Goal: Task Accomplishment & Management: Manage account settings

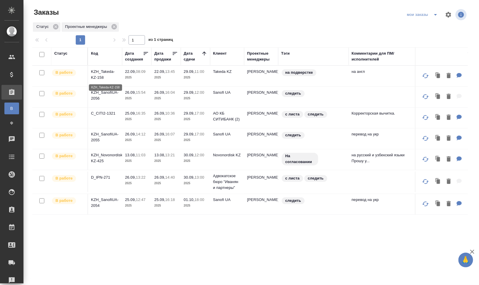
click at [103, 73] on p "KZH_Takeda-KZ-158" at bounding box center [105, 75] width 28 height 12
click at [107, 90] on p "KZH_SanofiUA-2056" at bounding box center [105, 96] width 28 height 12
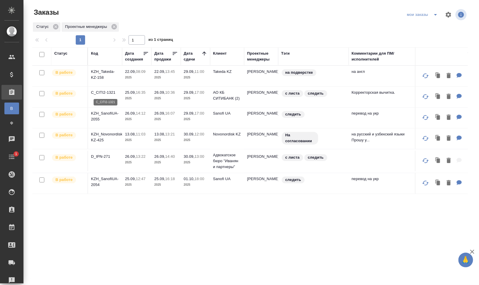
click at [112, 92] on p "C_CITI2-1321" at bounding box center [105, 93] width 28 height 6
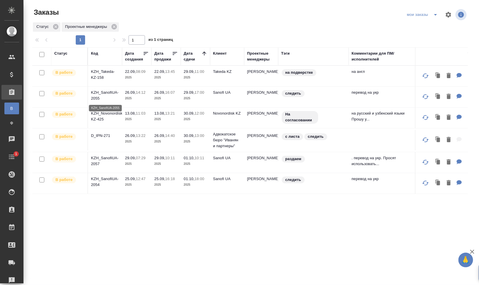
click at [97, 92] on p "KZH_SanofiUA-2055" at bounding box center [105, 96] width 28 height 12
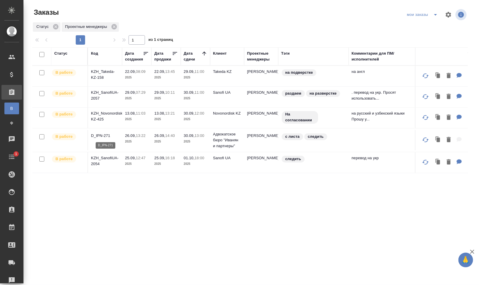
click at [102, 133] on p "D_IPN-271" at bounding box center [105, 136] width 28 height 6
click at [105, 159] on p "KZH_SanofiUA-2054" at bounding box center [105, 161] width 28 height 12
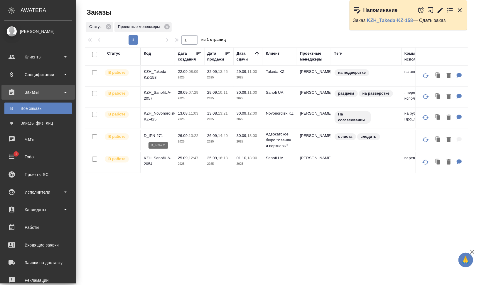
click at [153, 138] on td "D_IPN-271" at bounding box center [158, 140] width 34 height 21
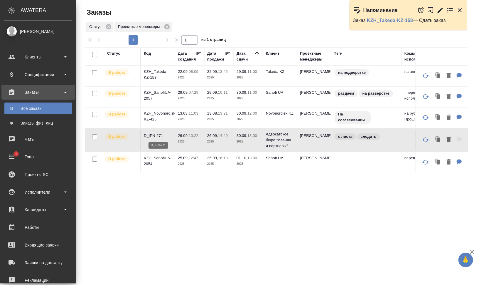
click at [154, 134] on p "D_IPN-271" at bounding box center [158, 136] width 28 height 6
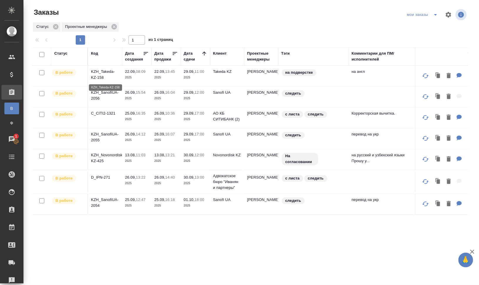
click at [106, 73] on p "KZH_Takeda-KZ-158" at bounding box center [105, 75] width 28 height 12
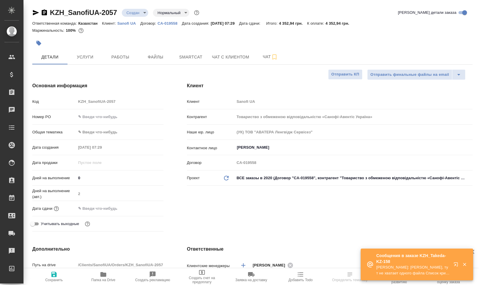
select select "RU"
click at [264, 55] on span "Чат" at bounding box center [270, 56] width 28 height 7
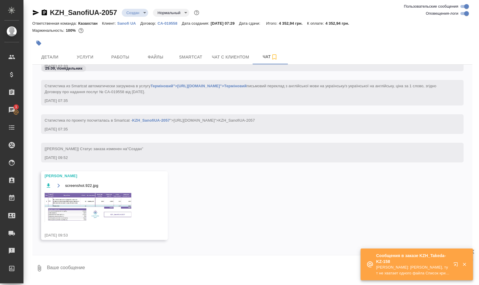
scroll to position [131, 0]
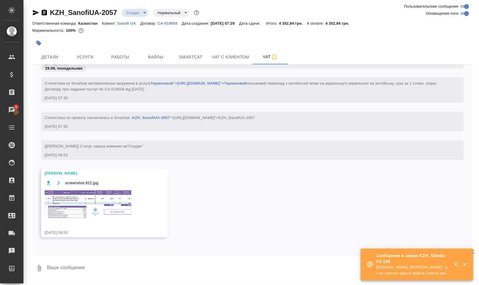
click at [103, 210] on img at bounding box center [89, 204] width 88 height 30
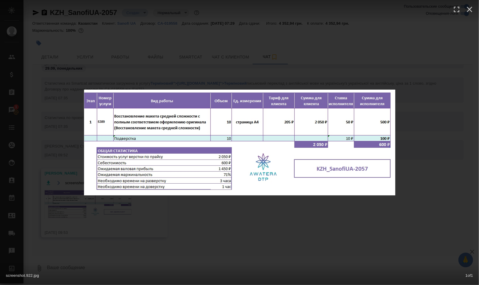
click at [265, 219] on div "screenshot.922.jpg 1 of 1" at bounding box center [239, 142] width 479 height 285
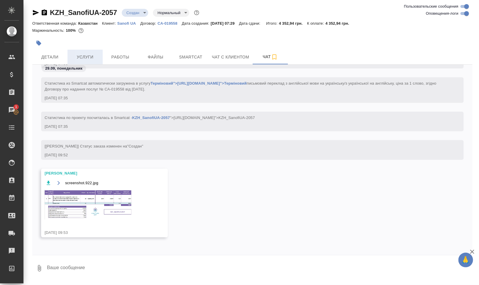
click at [85, 54] on span "Услуги" at bounding box center [85, 56] width 28 height 7
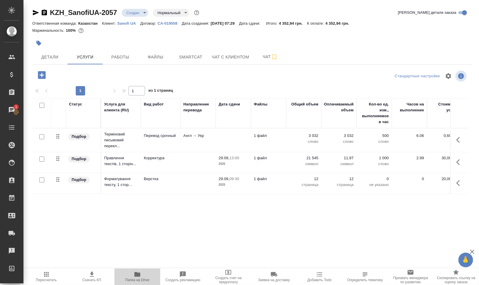
click at [136, 279] on span "Папка на Drive" at bounding box center [137, 280] width 24 height 4
click at [188, 57] on span "Smartcat" at bounding box center [191, 56] width 28 height 7
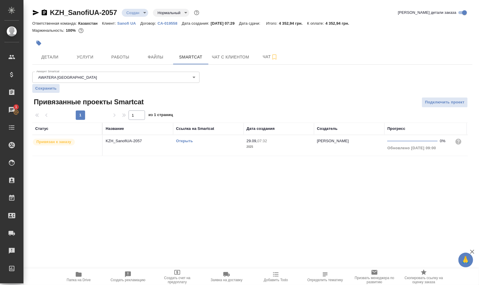
click at [187, 141] on link "Открыть" at bounding box center [184, 141] width 17 height 4
click at [266, 59] on span "Чат" at bounding box center [270, 56] width 28 height 7
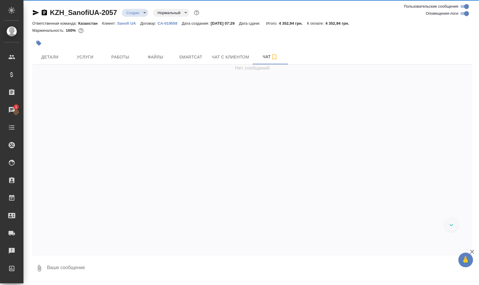
scroll to position [101, 0]
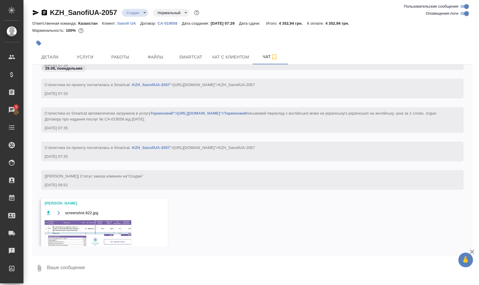
click at [99, 232] on img at bounding box center [89, 234] width 88 height 30
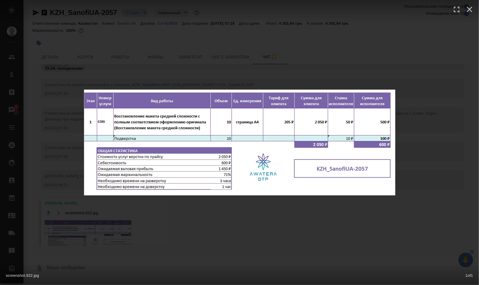
click at [435, 223] on div "screenshot.922.jpg 1 of 1" at bounding box center [239, 142] width 479 height 285
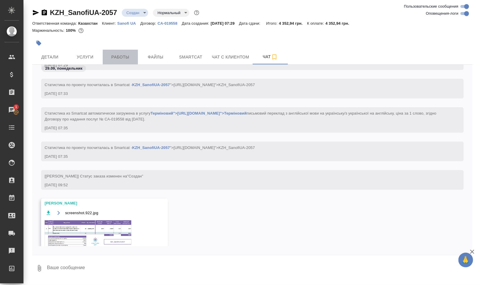
click at [126, 61] on button "Работы" at bounding box center [120, 57] width 35 height 15
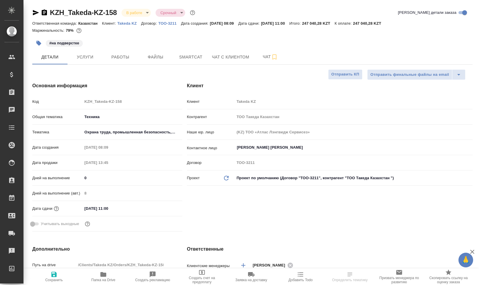
select select "RU"
click at [120, 55] on span "Работы" at bounding box center [120, 56] width 28 height 7
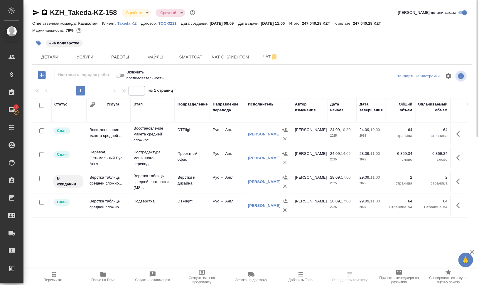
click at [106, 276] on icon "button" at bounding box center [103, 274] width 6 height 5
click at [197, 182] on td "Верстки и дизайна" at bounding box center [192, 181] width 35 height 21
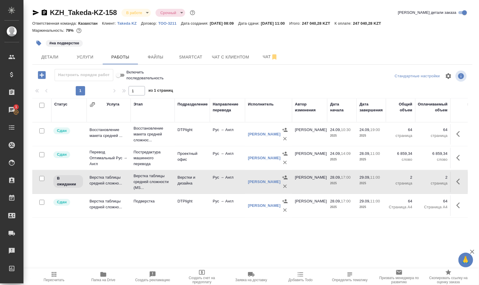
click at [197, 182] on td "Верстки и дизайна" at bounding box center [192, 181] width 35 height 21
click at [266, 58] on span "Чат" at bounding box center [270, 56] width 28 height 7
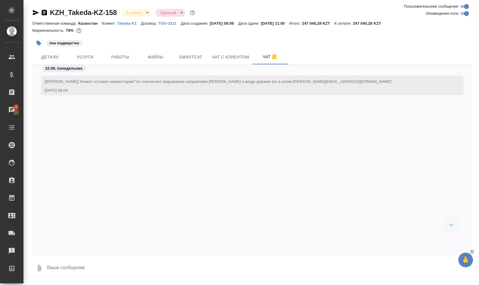
scroll to position [2483, 0]
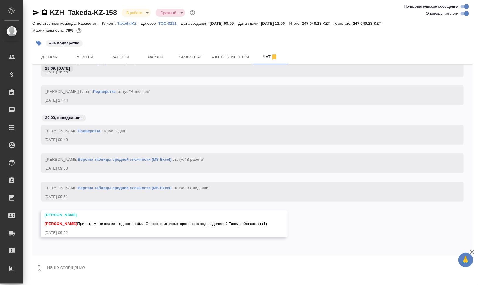
click at [144, 266] on textarea at bounding box center [259, 268] width 426 height 20
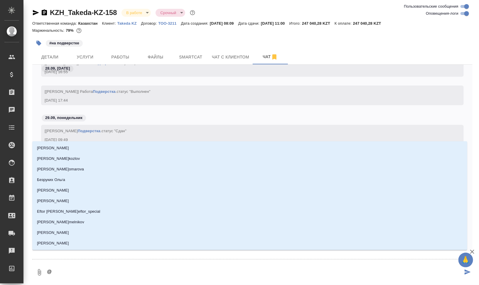
type textarea "@м"
type input "м"
type textarea "@ма"
type input "ма"
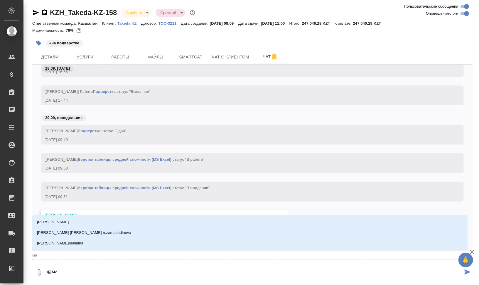
type textarea "@мал"
type input "мал"
type textarea "@мало"
type input "мало"
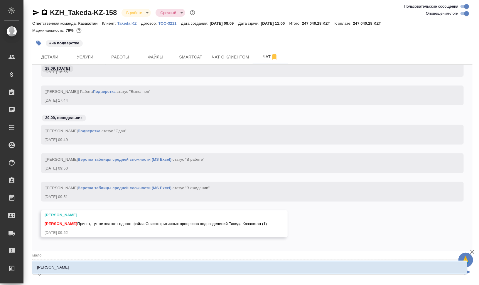
click at [144, 266] on li "[PERSON_NAME]" at bounding box center [249, 267] width 435 height 11
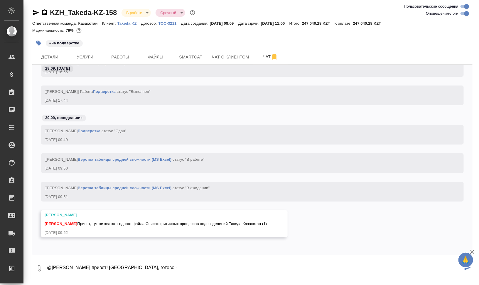
paste textarea "https://drive.awatera.com/s/kRfBmM6WLjWeLei"
type textarea "@Малофеева Екатерина привет! Спасибо, готово - https://drive.awatera.com/s/kRfB…"
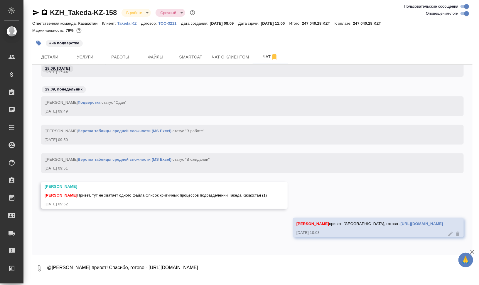
click at [119, 49] on div "#на подверстке" at bounding box center [179, 43] width 294 height 13
click at [127, 60] on span "Работы" at bounding box center [120, 56] width 28 height 7
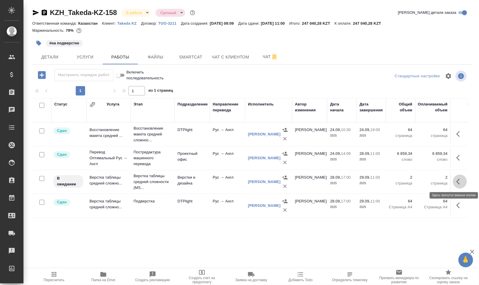
click at [457, 182] on icon "button" at bounding box center [460, 181] width 7 height 7
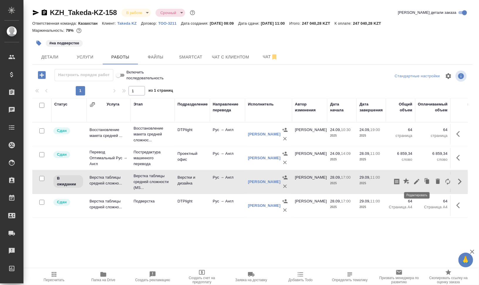
click at [418, 182] on icon "button" at bounding box center [416, 181] width 7 height 7
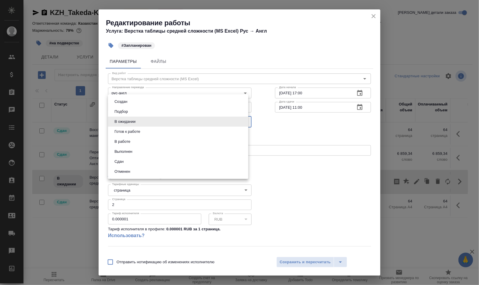
click at [147, 120] on body "🙏 .cls-1 fill:#fff; AWATERA Валеев Динар Клиенты Спецификации Заказы 0 Чаты Tod…" at bounding box center [239, 166] width 479 height 332
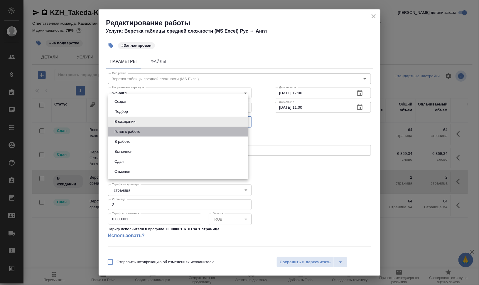
click at [149, 132] on li "Готов к работе" at bounding box center [178, 132] width 140 height 10
type input "readyForWork"
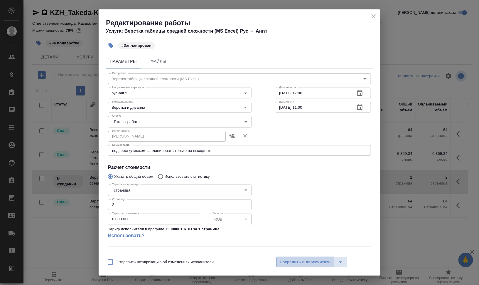
click at [317, 264] on span "Сохранить и пересчитать" at bounding box center [305, 262] width 51 height 7
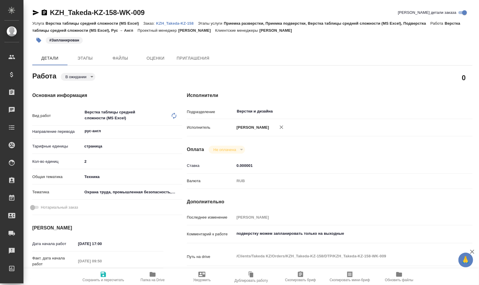
type textarea "x"
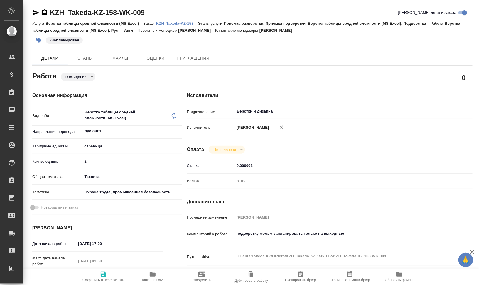
type textarea "x"
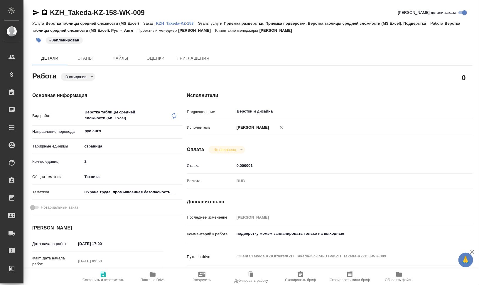
type textarea "x"
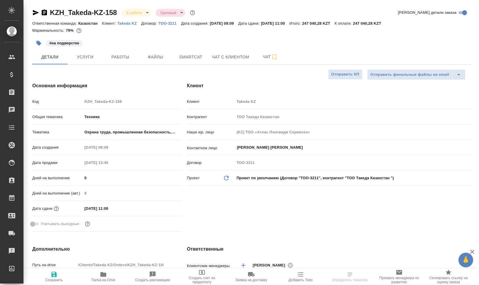
select select "RU"
click at [126, 53] on span "Работы" at bounding box center [120, 56] width 28 height 7
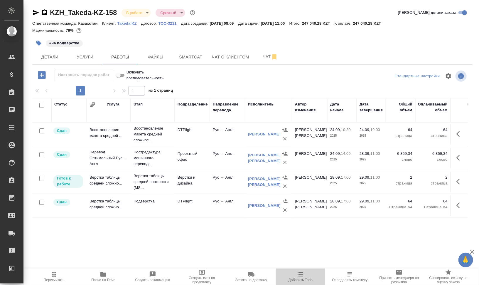
click at [305, 281] on span "Добавить Todo" at bounding box center [301, 280] width 24 height 4
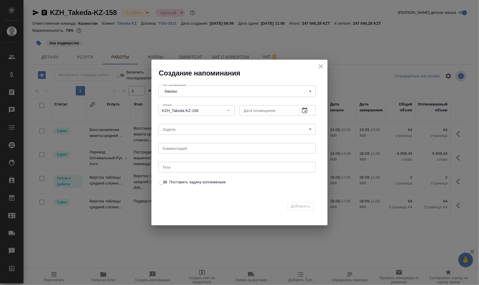
click at [303, 110] on icon "button" at bounding box center [304, 110] width 7 height 7
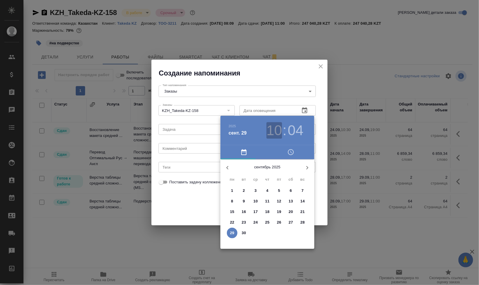
click at [267, 129] on h3 "10" at bounding box center [275, 130] width 16 height 16
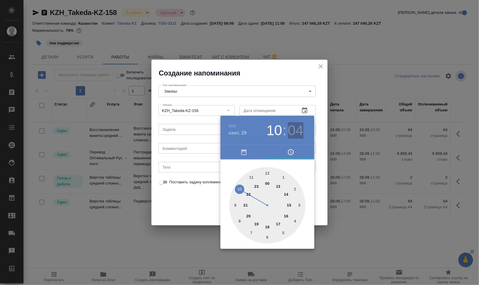
click at [300, 129] on h3 "04" at bounding box center [296, 130] width 16 height 16
click at [247, 181] on div at bounding box center [267, 205] width 76 height 76
type input "29.09.2025 10:53"
click at [326, 166] on div at bounding box center [239, 142] width 479 height 285
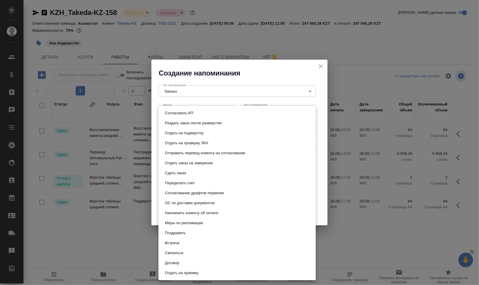
click at [194, 126] on body "🙏 .cls-1 fill:#fff; AWATERA Валеев Динар Клиенты Спецификации Заказы 0 Чаты Tod…" at bounding box center [239, 166] width 479 height 332
click at [199, 171] on li "Сдать заказ" at bounding box center [237, 173] width 157 height 10
type input "Сдать заказ"
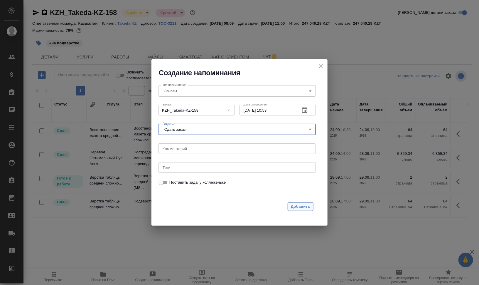
click at [306, 208] on span "Добавить" at bounding box center [300, 206] width 19 height 7
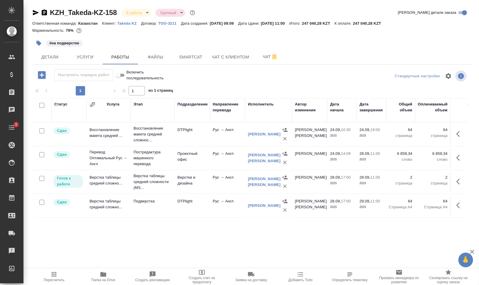
click at [110, 269] on button "Папка на Drive" at bounding box center [103, 276] width 49 height 16
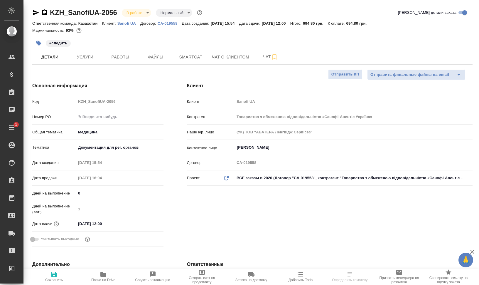
select select "RU"
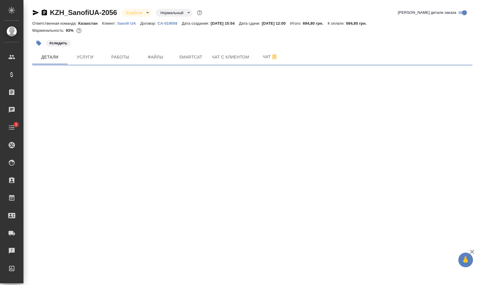
select select "RU"
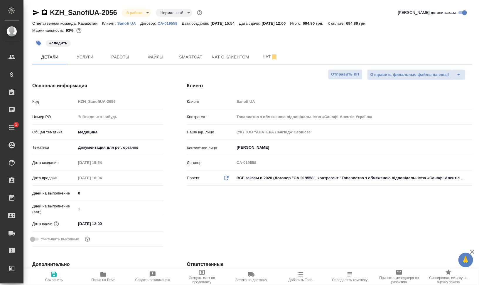
type textarea "x"
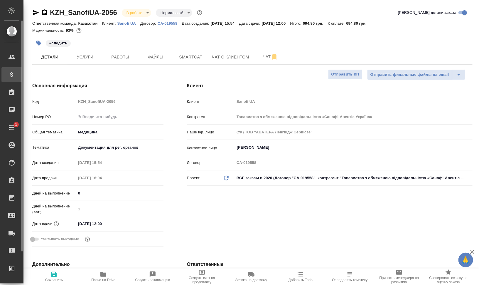
type textarea "x"
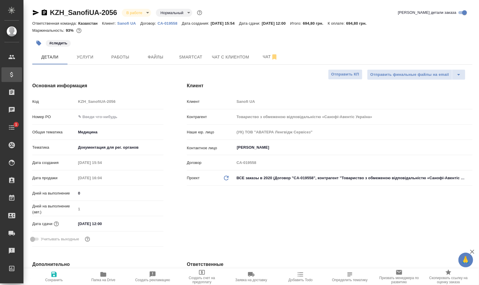
type textarea "x"
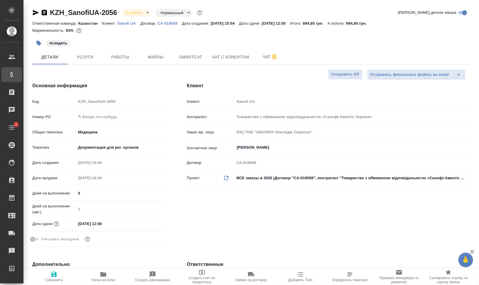
type textarea "x"
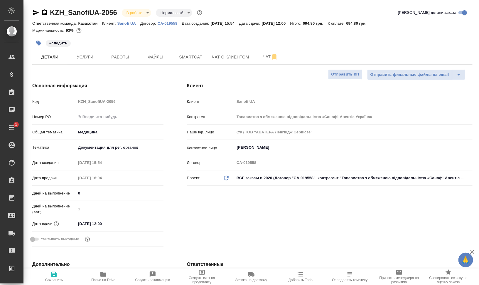
type textarea "x"
click at [113, 51] on button "Работы" at bounding box center [120, 57] width 35 height 15
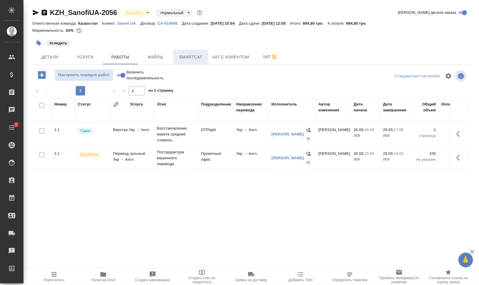
click at [190, 52] on button "Smartcat" at bounding box center [190, 57] width 35 height 15
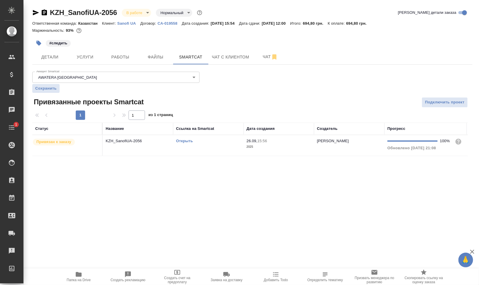
click at [261, 151] on td "26.09, 15:56 2025" at bounding box center [279, 145] width 70 height 21
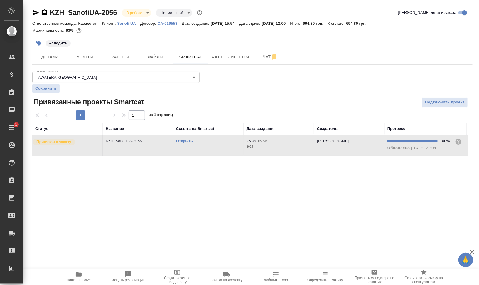
click at [261, 151] on td "26.09, 15:56 2025" at bounding box center [279, 145] width 70 height 21
click at [189, 139] on link "Открыть" at bounding box center [184, 141] width 17 height 4
click at [86, 278] on span "Папка на Drive" at bounding box center [79, 280] width 24 height 4
click at [113, 56] on span "Работы" at bounding box center [120, 56] width 28 height 7
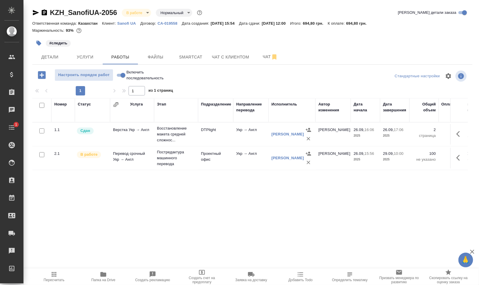
click at [467, 160] on td at bounding box center [459, 158] width 18 height 21
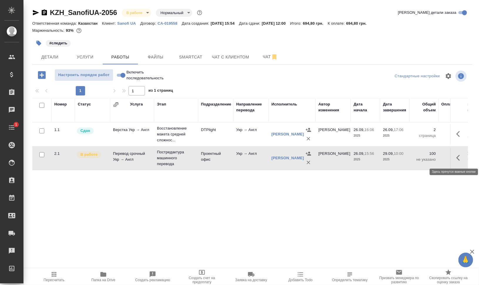
click at [460, 160] on icon "button" at bounding box center [460, 157] width 7 height 7
click at [415, 156] on icon "button" at bounding box center [416, 157] width 7 height 7
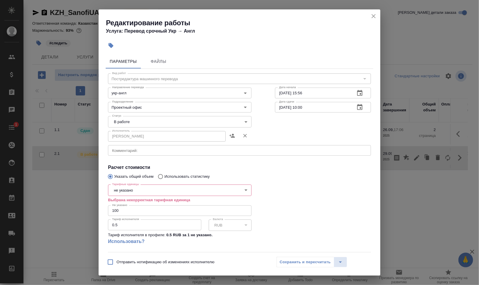
click at [133, 190] on body "🙏 .cls-1 fill:#fff; AWATERA Валеев Динар Клиенты Спецификации Заказы 0 Чаты 1 T…" at bounding box center [239, 166] width 479 height 332
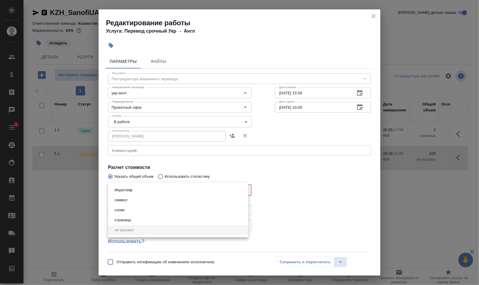
click at [131, 211] on li "слово" at bounding box center [178, 210] width 140 height 10
type input "5a8b1489cc6b4906c91bfd90"
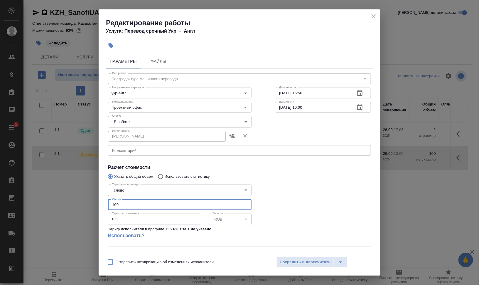
drag, startPoint x: 107, startPoint y: 202, endPoint x: 103, endPoint y: 202, distance: 4.1
click at [106, 202] on div "Тарифные единицы слово 5a8b1489cc6b4906c91bfd90 Тарифные единицы Слово 100 Слов…" at bounding box center [179, 213] width 167 height 87
type input "28.65"
click at [308, 259] on span "Сохранить и пересчитать" at bounding box center [305, 262] width 51 height 7
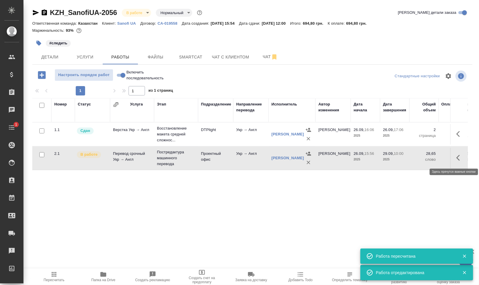
click at [463, 159] on icon "button" at bounding box center [460, 157] width 7 height 7
click at [419, 157] on icon "button" at bounding box center [416, 157] width 7 height 7
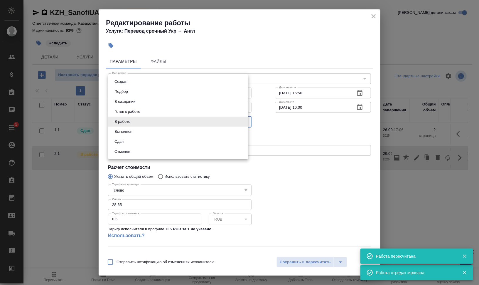
click at [139, 121] on body "🙏 .cls-1 fill:#fff; AWATERA Валеев Динар Клиенты Спецификации Заказы 0 Чаты 1 T…" at bounding box center [239, 166] width 479 height 332
click at [127, 140] on li "Сдан" at bounding box center [178, 142] width 140 height 10
type input "closed"
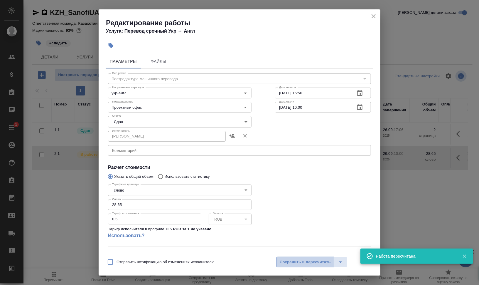
click at [310, 262] on span "Сохранить и пересчитать" at bounding box center [305, 262] width 51 height 7
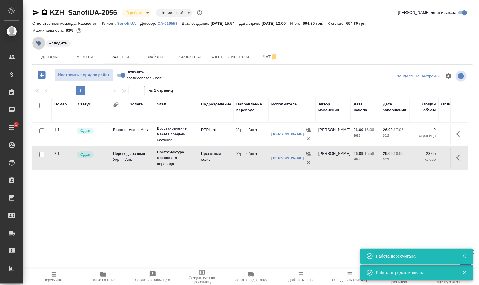
click at [40, 41] on icon "button" at bounding box center [39, 43] width 6 height 6
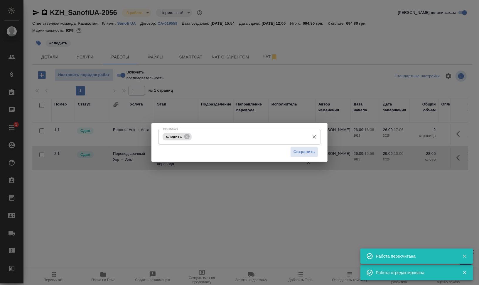
click at [188, 134] on icon at bounding box center [187, 136] width 6 height 6
click at [295, 147] on div "Сохранить" at bounding box center [240, 151] width 162 height 15
click at [292, 149] on button "Сохранить" at bounding box center [304, 152] width 28 height 10
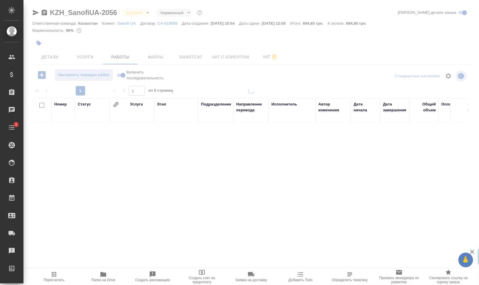
click at [59, 280] on span "Пересчитать" at bounding box center [54, 280] width 21 height 4
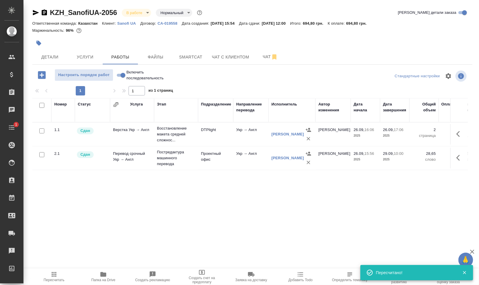
click at [145, 12] on body "🙏 .cls-1 fill:#fff; AWATERA Валеев Динар Клиенты Спецификации Заказы 0 Чаты 1 T…" at bounding box center [239, 166] width 479 height 332
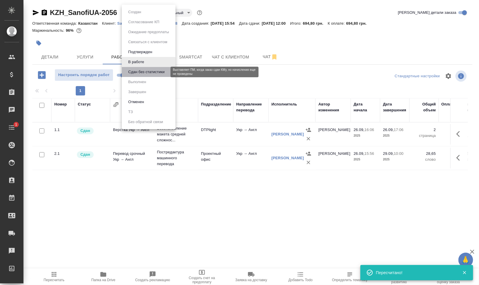
click at [149, 71] on button "Сдан без статистики" at bounding box center [147, 72] width 40 height 6
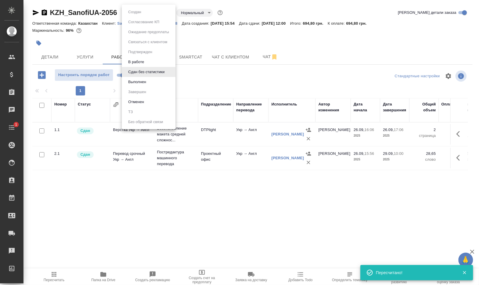
click at [149, 14] on body "🙏 .cls-1 fill:#fff; AWATERA Валеев Динар Клиенты Спецификации Заказы 0 Чаты 1 T…" at bounding box center [239, 166] width 479 height 332
click at [149, 76] on li "Сдан без статистики" at bounding box center [149, 72] width 54 height 10
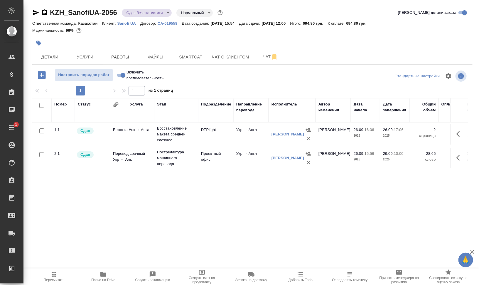
click at [154, 81] on div "Создан Согласование КП Ожидание предоплаты Связаться с клиентом Подтвержден В р…" at bounding box center [239, 142] width 479 height 285
click at [146, 10] on body "🙏 .cls-1 fill:#fff; AWATERA Валеев Динар Клиенты Спецификации Заказы 0 Чаты 1 T…" at bounding box center [239, 166] width 479 height 332
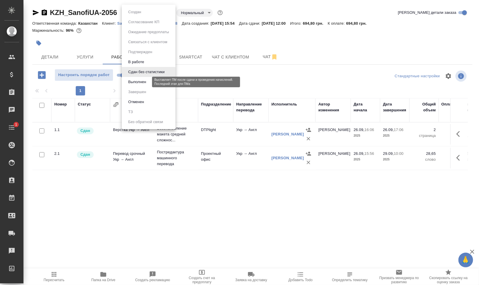
click at [140, 81] on button "Выполнен" at bounding box center [137, 82] width 21 height 6
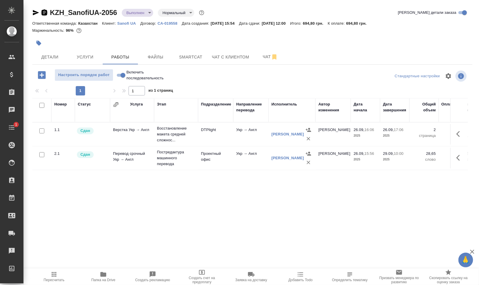
click at [43, 14] on icon "button" at bounding box center [44, 12] width 7 height 7
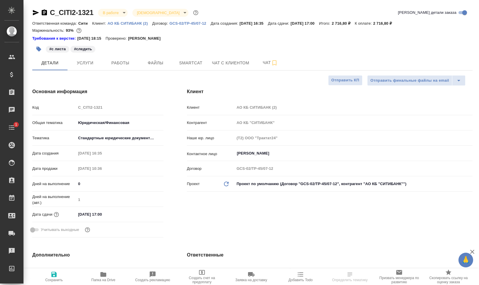
select select "RU"
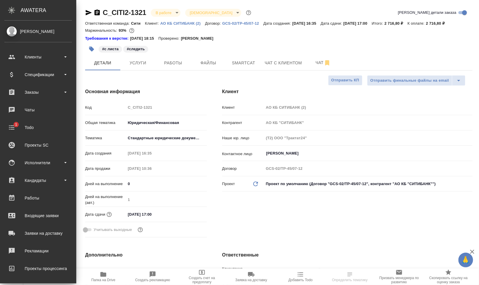
select select "RU"
type textarea "x"
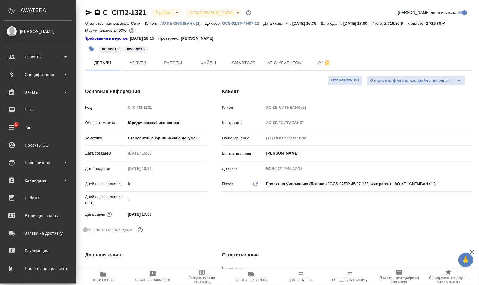
type textarea "x"
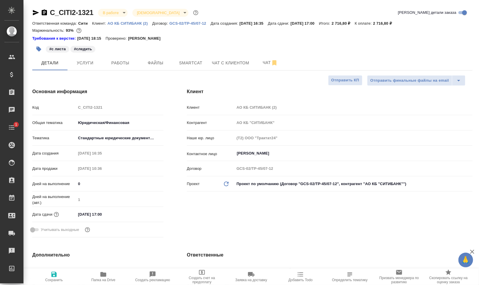
type textarea "x"
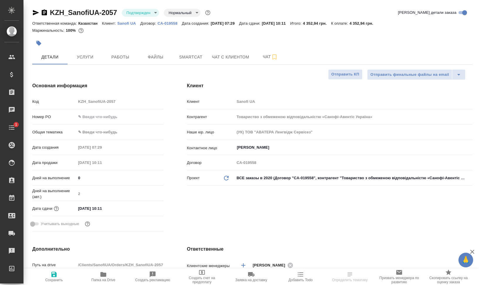
select select "RU"
click at [275, 57] on icon "button" at bounding box center [274, 56] width 7 height 7
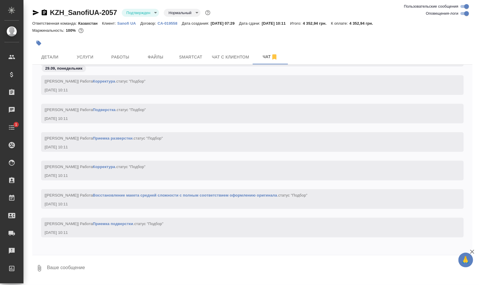
scroll to position [859, 0]
click at [46, 58] on span "Детали" at bounding box center [50, 56] width 28 height 7
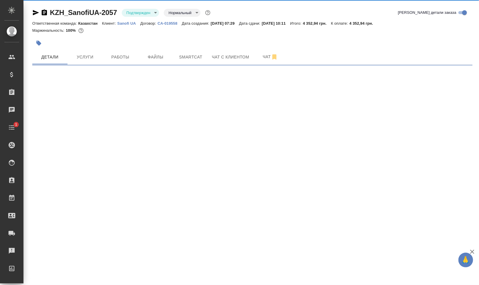
select select "RU"
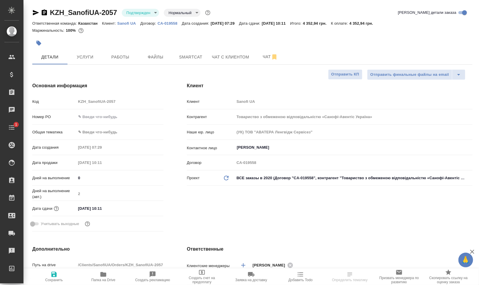
type textarea "x"
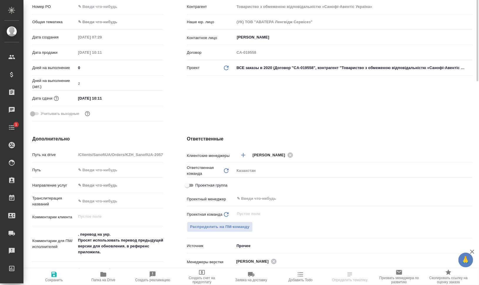
scroll to position [184, 0]
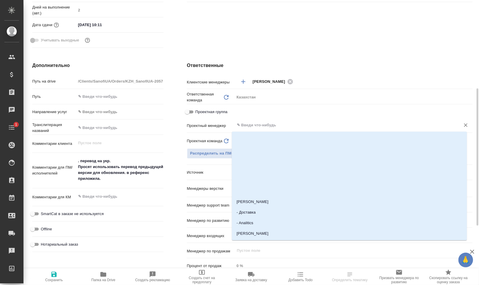
click at [285, 122] on input "text" at bounding box center [343, 125] width 215 height 7
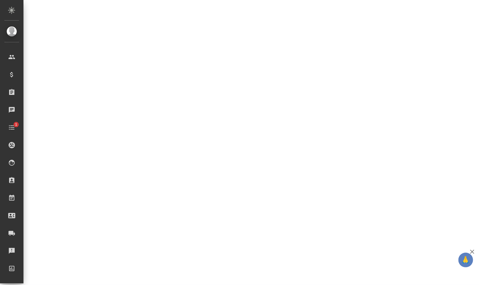
select select "RU"
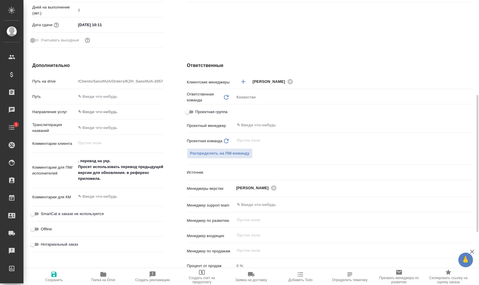
scroll to position [188, 0]
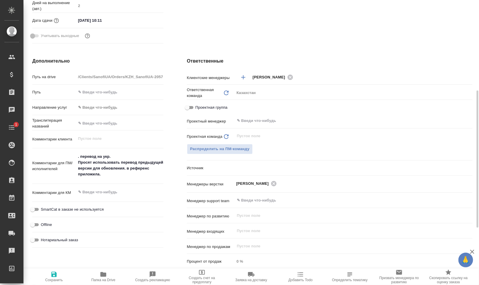
type textarea "x"
click at [263, 119] on input "text" at bounding box center [343, 120] width 215 height 7
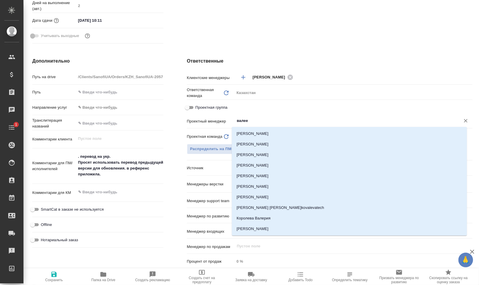
type input "валеев"
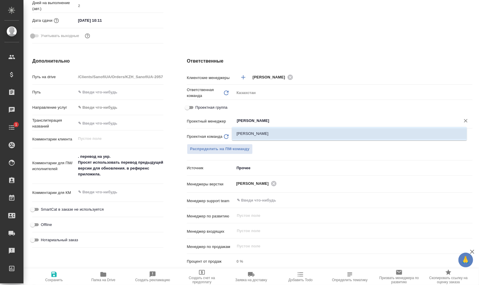
click at [267, 132] on li "[PERSON_NAME]" at bounding box center [349, 133] width 235 height 11
type textarea "x"
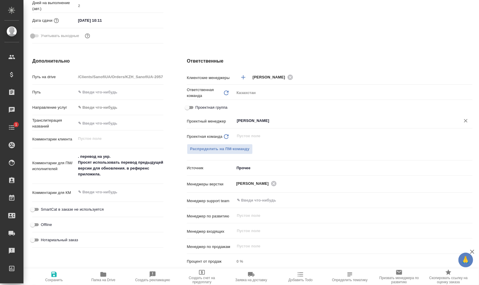
type input "[PERSON_NAME]"
click at [60, 277] on span "Сохранить" at bounding box center [54, 276] width 42 height 11
type textarea "x"
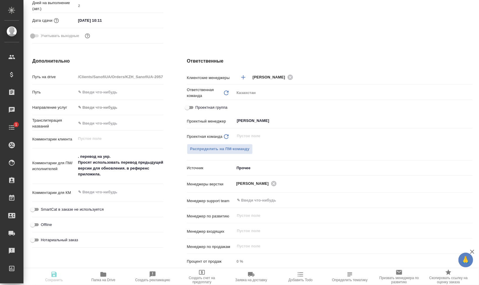
type textarea "x"
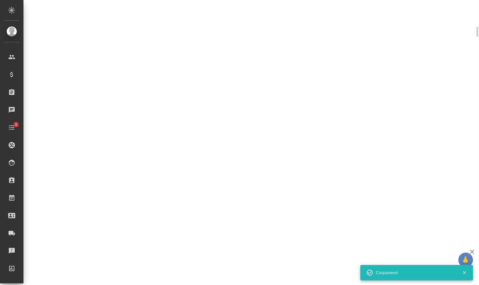
select select "RU"
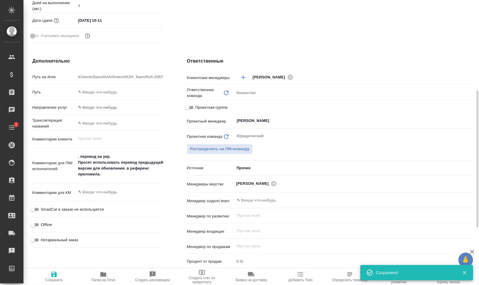
type textarea "x"
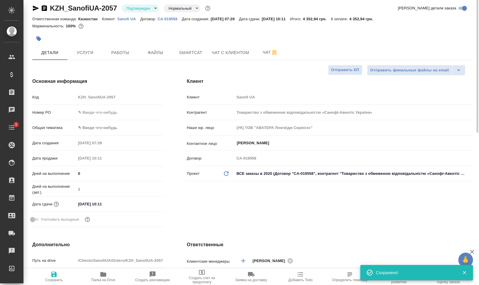
scroll to position [0, 0]
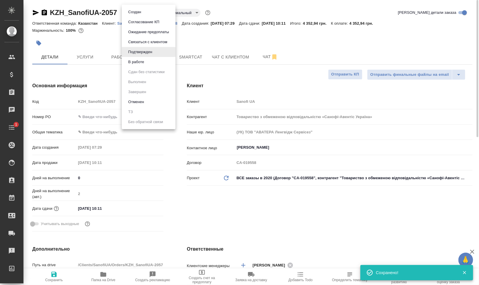
click at [157, 12] on body "🙏 .cls-1 fill:#fff; AWATERA Валеев Динар Клиенты Спецификации Заказы 0 Чаты 1 T…" at bounding box center [239, 166] width 479 height 332
click at [163, 61] on li "В работе" at bounding box center [149, 62] width 54 height 10
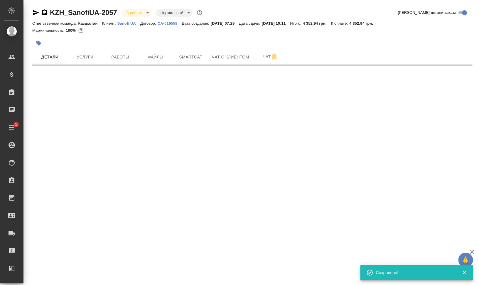
select select "RU"
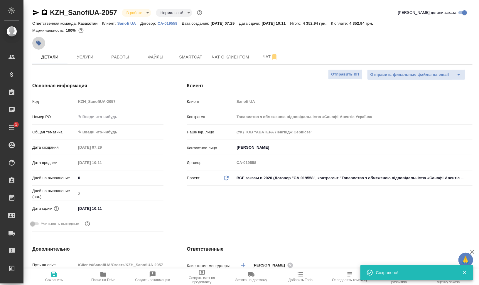
click at [38, 43] on icon "button" at bounding box center [38, 43] width 5 height 5
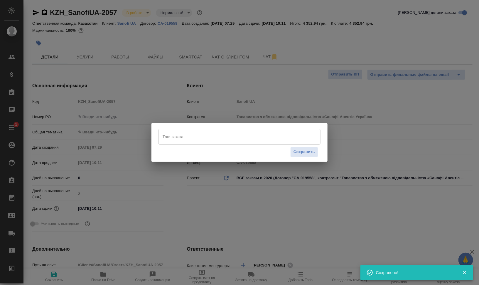
type textarea "x"
click at [186, 141] on input "Тэги заказа" at bounding box center [234, 137] width 146 height 10
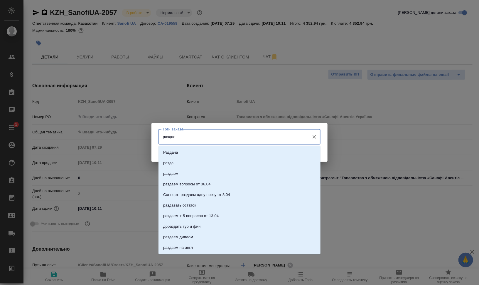
type input "раздаем"
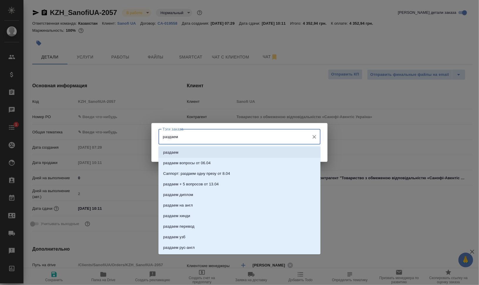
click at [198, 154] on li "раздаем" at bounding box center [240, 152] width 162 height 11
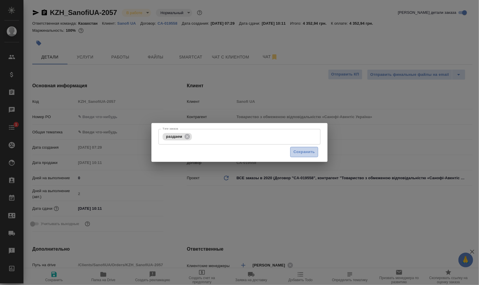
click at [309, 150] on span "Сохранить" at bounding box center [304, 152] width 21 height 7
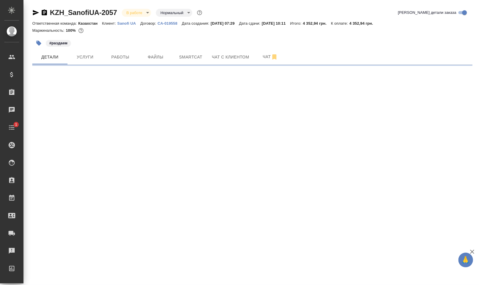
click at [265, 57] on span "Чат" at bounding box center [270, 56] width 28 height 7
select select "RU"
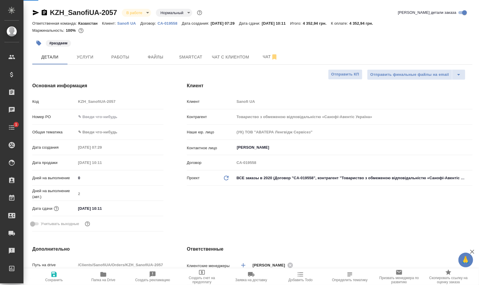
type textarea "x"
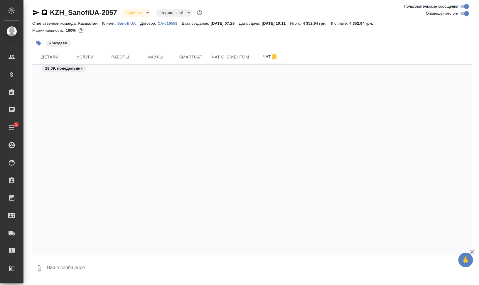
scroll to position [934, 0]
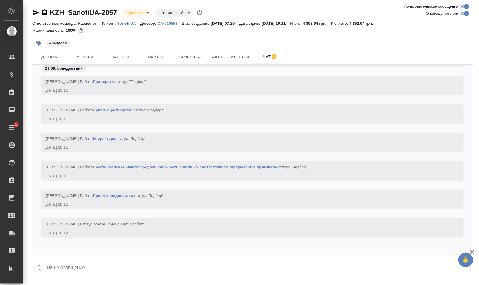
click at [463, 13] on input "Оповещения-логи" at bounding box center [466, 13] width 21 height 7
checkbox input "false"
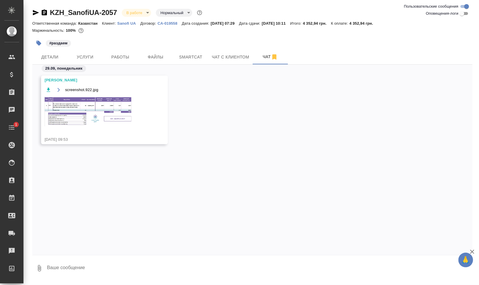
click at [76, 103] on img at bounding box center [89, 111] width 88 height 30
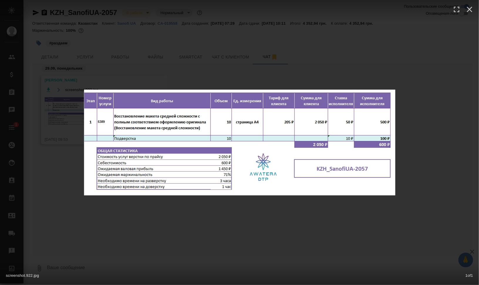
click at [441, 189] on div "screenshot.922.jpg 1 of 1" at bounding box center [239, 142] width 479 height 285
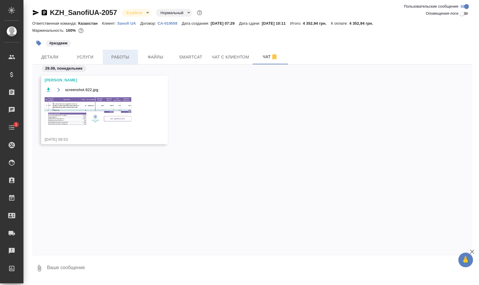
click at [112, 58] on span "Работы" at bounding box center [120, 56] width 28 height 7
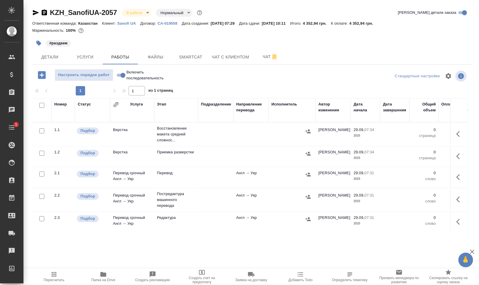
click at [40, 104] on input "checkbox" at bounding box center [41, 105] width 5 height 5
checkbox input "true"
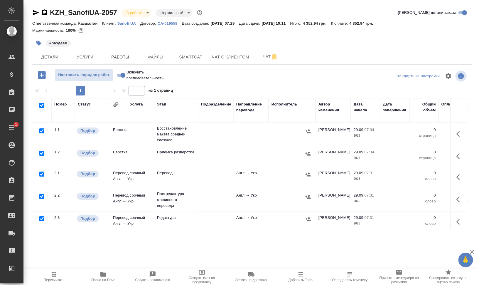
checkbox input "true"
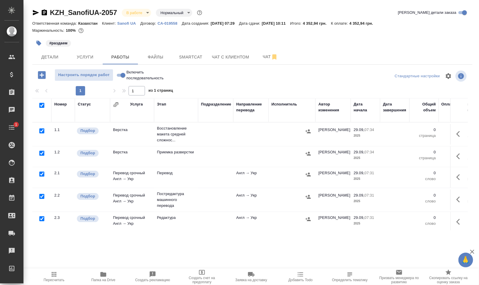
checkbox input "true"
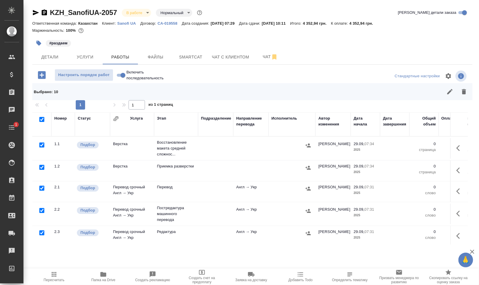
drag, startPoint x: 41, startPoint y: 145, endPoint x: 43, endPoint y: 152, distance: 7.2
click at [41, 145] on input "checkbox" at bounding box center [41, 144] width 5 height 5
checkbox input "false"
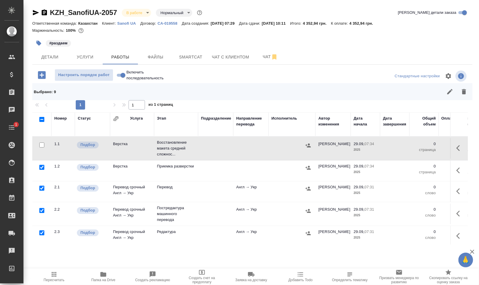
drag, startPoint x: 41, startPoint y: 211, endPoint x: 95, endPoint y: 207, distance: 53.6
click at [41, 211] on input "checkbox" at bounding box center [41, 210] width 5 height 5
checkbox input "false"
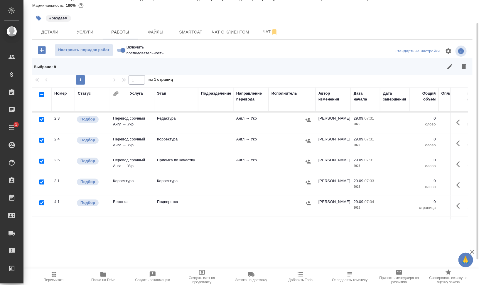
scroll to position [110, 0]
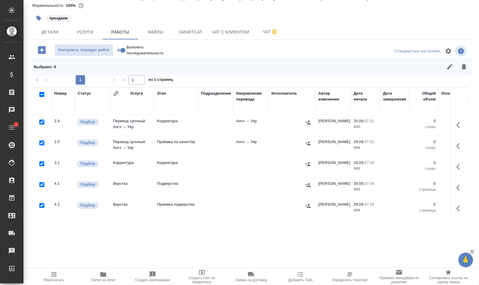
click at [41, 182] on input "checkbox" at bounding box center [41, 184] width 5 height 5
checkbox input "false"
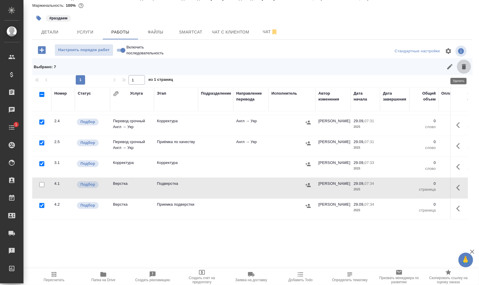
click at [461, 65] on icon "button" at bounding box center [464, 66] width 7 height 7
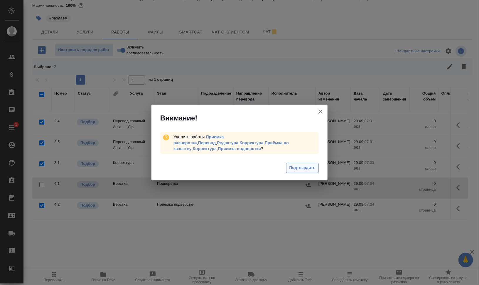
click at [301, 164] on span "Подтвердить" at bounding box center [302, 167] width 26 height 7
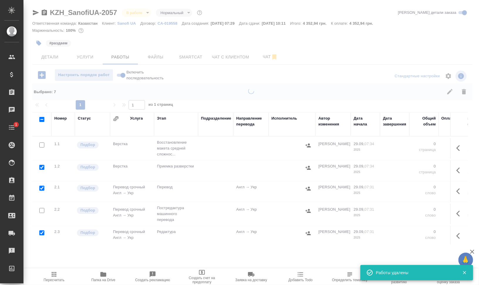
scroll to position [0, 0]
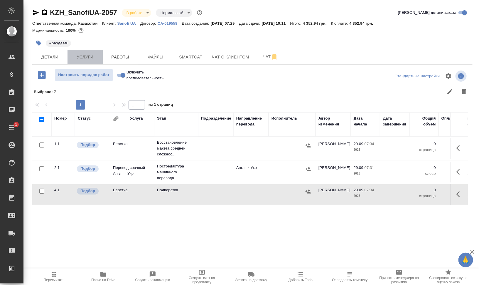
click at [79, 58] on span "Услуги" at bounding box center [85, 56] width 28 height 7
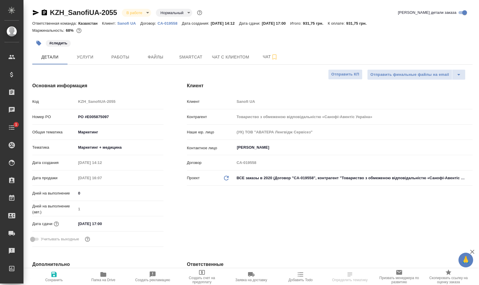
select select "RU"
click at [181, 58] on span "Smartcat" at bounding box center [191, 56] width 28 height 7
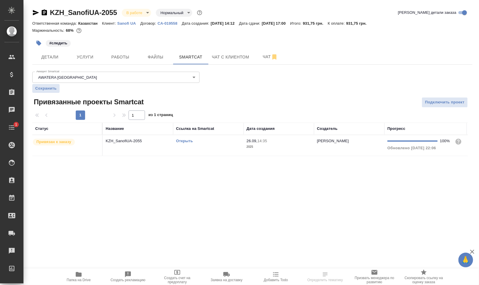
click at [186, 139] on link "Открыть" at bounding box center [184, 141] width 17 height 4
click at [117, 59] on span "Работы" at bounding box center [120, 56] width 28 height 7
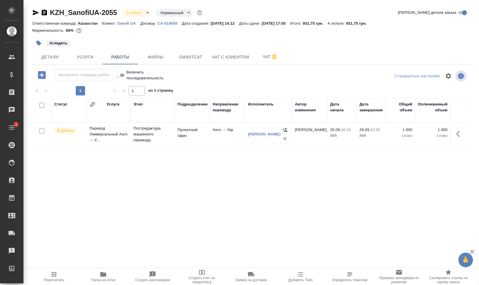
click at [462, 133] on icon "button" at bounding box center [460, 133] width 7 height 7
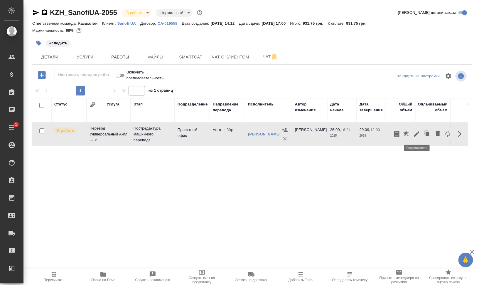
click at [416, 133] on icon "button" at bounding box center [416, 133] width 7 height 7
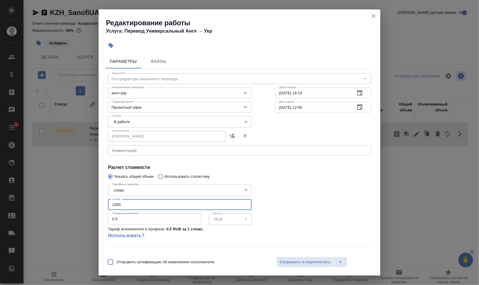
drag, startPoint x: 117, startPoint y: 204, endPoint x: 124, endPoint y: 204, distance: 6.8
click at [124, 204] on input "1000" at bounding box center [180, 204] width 144 height 11
type input "1012.85"
click at [131, 117] on body "🙏 .cls-1 fill:#fff; AWATERA Валеев Динар Клиенты Спецификации Заказы 0 Чаты 1 T…" at bounding box center [239, 166] width 479 height 332
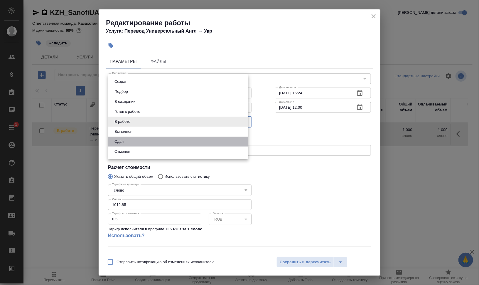
click at [132, 138] on li "Сдан" at bounding box center [178, 142] width 140 height 10
type input "closed"
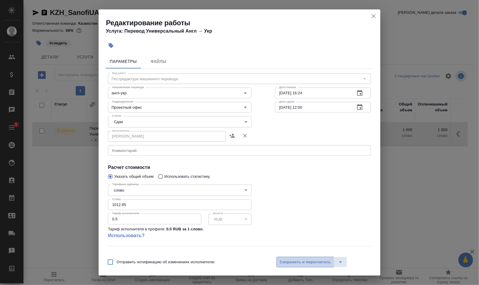
click at [315, 263] on span "Сохранить и пересчитать" at bounding box center [305, 262] width 51 height 7
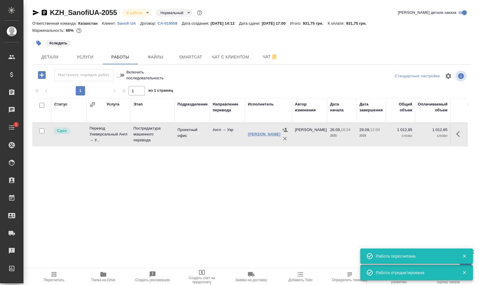
click at [254, 134] on link "[PERSON_NAME]" at bounding box center [264, 134] width 33 height 4
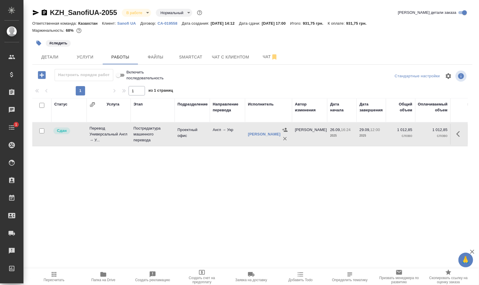
click at [101, 277] on icon "button" at bounding box center [103, 274] width 7 height 7
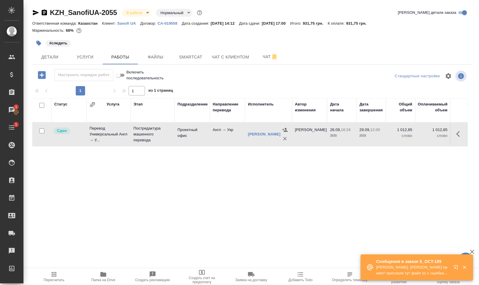
click at [38, 41] on icon "button" at bounding box center [38, 43] width 5 height 5
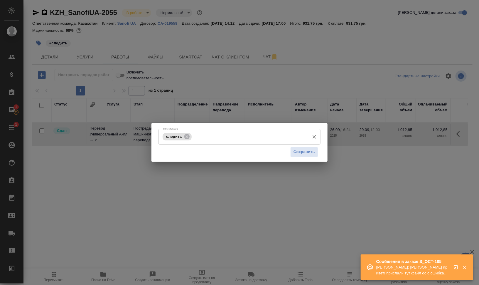
click at [187, 136] on icon at bounding box center [186, 136] width 5 height 5
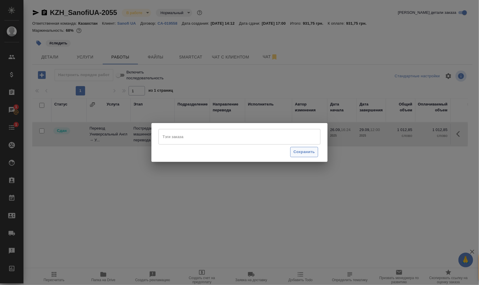
click at [301, 154] on span "Сохранить" at bounding box center [304, 152] width 21 height 7
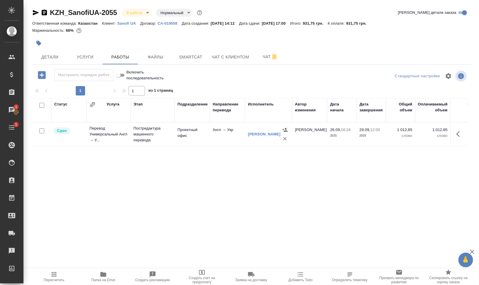
click at [141, 12] on body "🙏 .cls-1 fill:#fff; AWATERA Валеев Динар Клиенты Спецификации Заказы 1 Чаты 1 T…" at bounding box center [239, 166] width 479 height 332
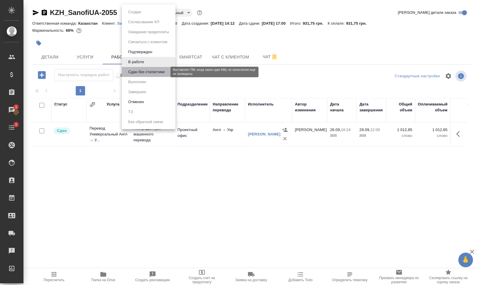
click at [155, 70] on button "Сдан без статистики" at bounding box center [147, 72] width 40 height 6
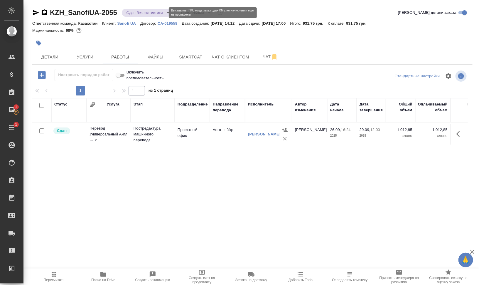
click at [147, 13] on body "🙏 .cls-1 fill:#fff; AWATERA Валеев Динар Клиенты Спецификации Заказы 1 Чаты 1 T…" at bounding box center [239, 166] width 479 height 332
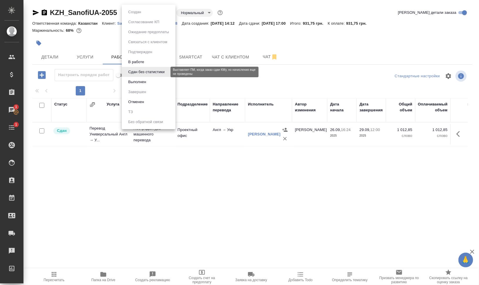
click at [147, 81] on button "Выполнен" at bounding box center [137, 82] width 21 height 6
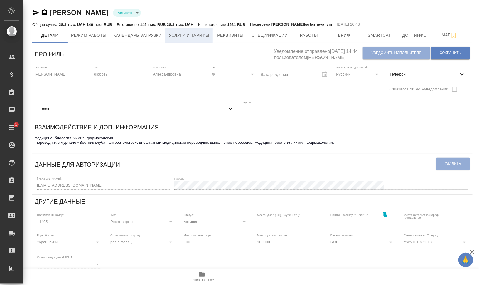
click at [186, 40] on button "Услуги и тарифы" at bounding box center [189, 35] width 48 height 15
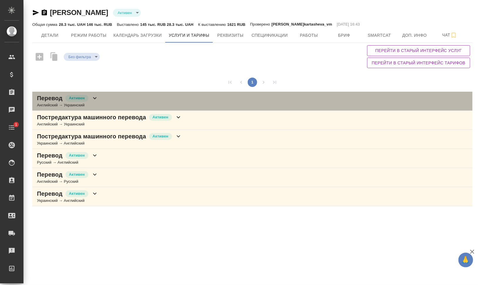
click at [132, 96] on div "Перевод [PERSON_NAME] → Украинский" at bounding box center [252, 101] width 440 height 19
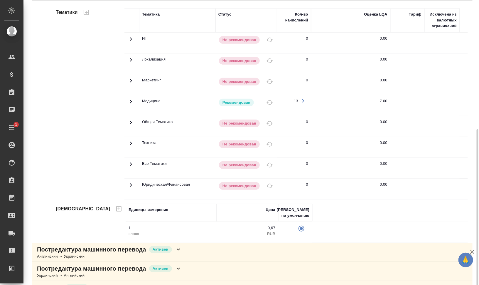
scroll to position [166, 0]
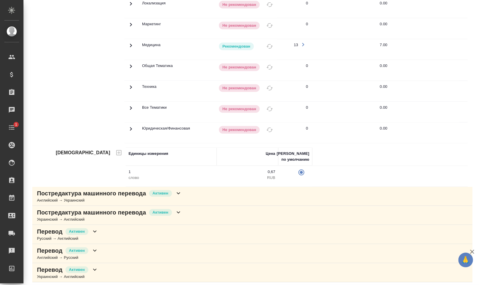
click at [128, 192] on p "Постредактура машинного перевода" at bounding box center [91, 193] width 109 height 8
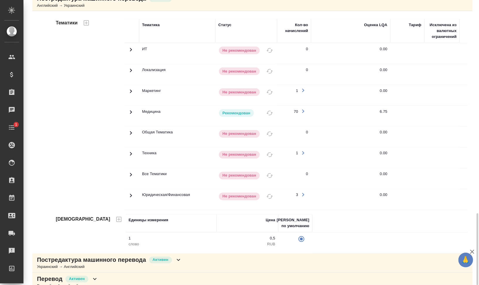
scroll to position [407, 0]
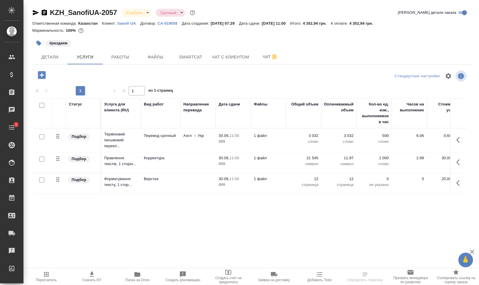
click at [255, 48] on div "#раздаем" at bounding box center [179, 43] width 294 height 13
click at [260, 53] on span "Чат" at bounding box center [270, 56] width 28 height 7
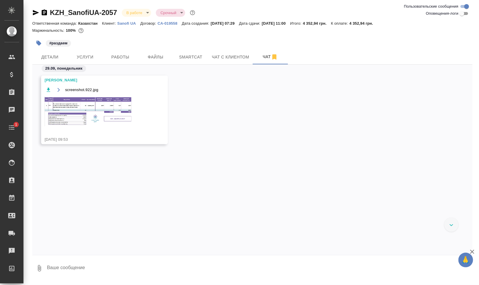
click at [117, 117] on img at bounding box center [89, 111] width 88 height 30
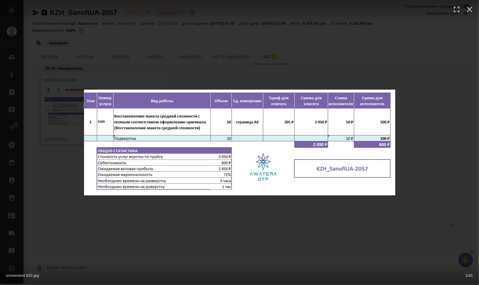
click at [364, 239] on div "screenshot.922.jpg 1 of 1" at bounding box center [239, 142] width 479 height 285
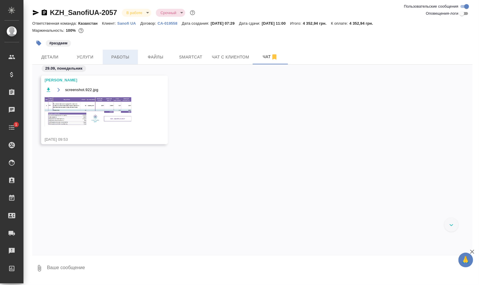
click at [118, 53] on span "Работы" at bounding box center [120, 56] width 28 height 7
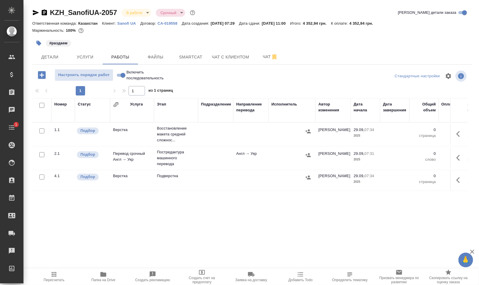
click at [464, 133] on button "button" at bounding box center [460, 134] width 14 height 14
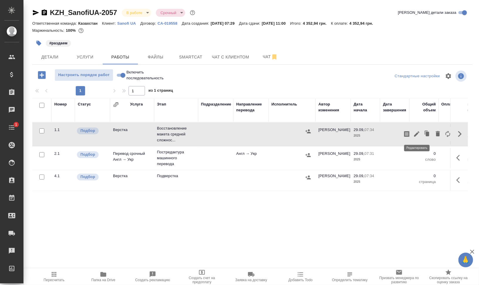
click at [416, 134] on icon "button" at bounding box center [416, 133] width 5 height 5
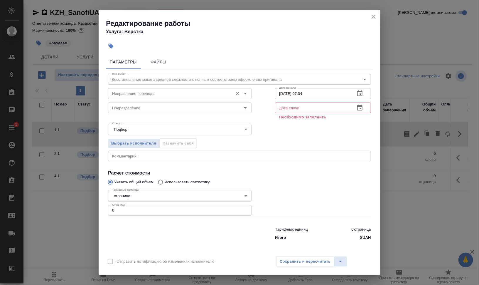
click at [129, 95] on input "Направление перевода" at bounding box center [170, 93] width 120 height 7
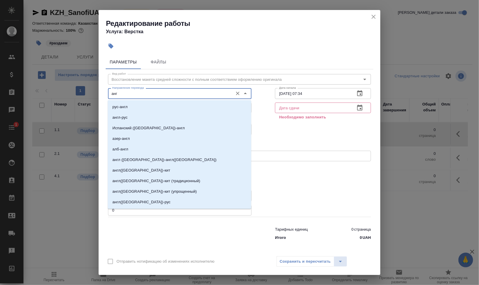
type input "анг"
click at [373, 13] on button "close" at bounding box center [373, 16] width 9 height 9
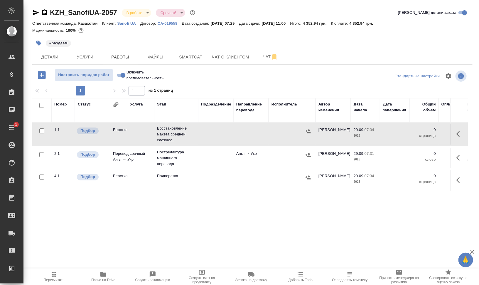
click at [465, 135] on button "button" at bounding box center [460, 134] width 14 height 14
click at [418, 132] on icon "button" at bounding box center [416, 133] width 7 height 7
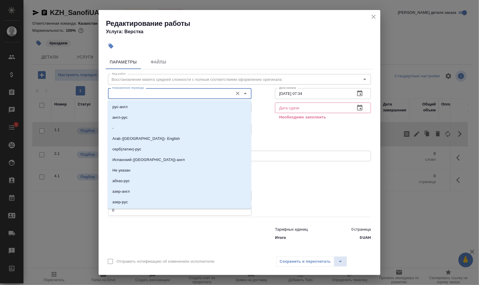
click at [136, 94] on input "Направление перевода" at bounding box center [170, 93] width 120 height 7
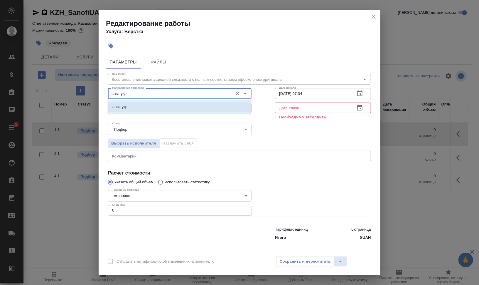
click at [134, 109] on li "англ-укр" at bounding box center [180, 107] width 144 height 11
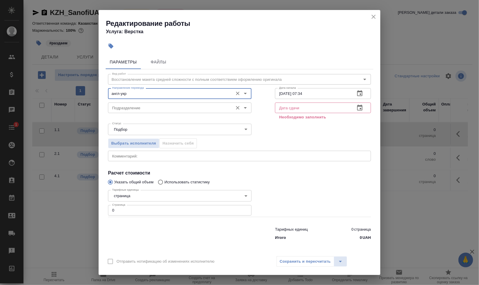
type input "англ-укр"
click at [144, 108] on input "Подразделение" at bounding box center [170, 107] width 120 height 7
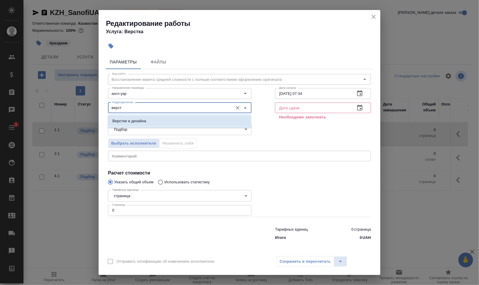
click at [112, 117] on li "Верстки и дизайна" at bounding box center [180, 121] width 144 height 11
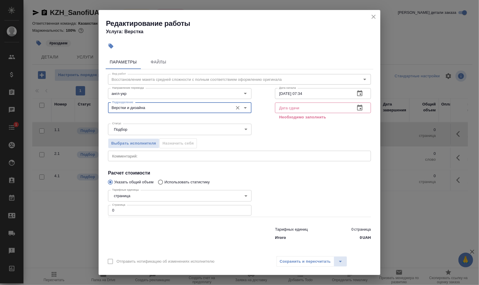
type input "Верстки и дизайна"
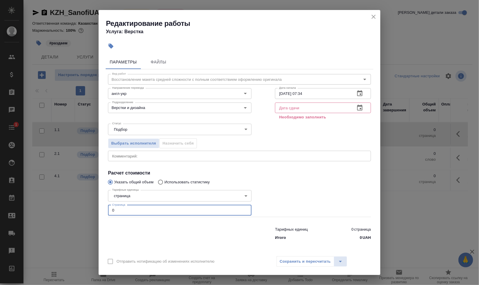
drag, startPoint x: 126, startPoint y: 215, endPoint x: 105, endPoint y: 212, distance: 20.8
click at [105, 212] on div "Параметры Файлы Вид работ Восстановление макета средней сложности с полным соот…" at bounding box center [240, 153] width 282 height 200
type input "10"
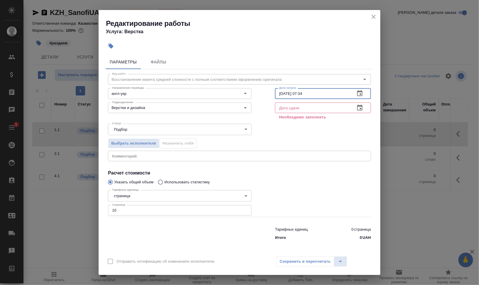
drag, startPoint x: 309, startPoint y: 94, endPoint x: 317, endPoint y: 98, distance: 9.0
click at [300, 94] on input "29.09.2025 07:34" at bounding box center [312, 93] width 75 height 11
type input "29.09.2025 10:23"
click at [323, 105] on input "text" at bounding box center [312, 107] width 75 height 11
click at [365, 109] on button "button" at bounding box center [360, 108] width 14 height 14
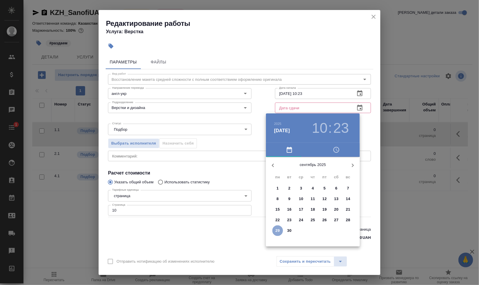
click at [276, 232] on p "29" at bounding box center [278, 231] width 4 height 6
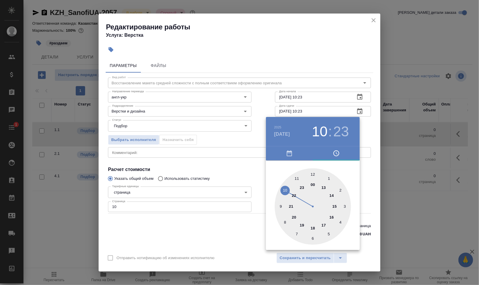
click at [324, 188] on div at bounding box center [313, 206] width 76 height 76
click at [313, 237] on div at bounding box center [313, 206] width 76 height 76
type input "[DATE] 13:30"
click at [427, 217] on div at bounding box center [239, 142] width 479 height 285
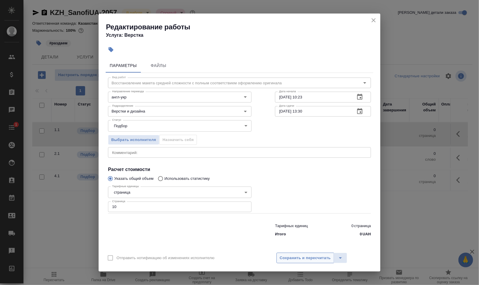
click at [310, 253] on button "Сохранить и пересчитать" at bounding box center [306, 258] width 58 height 11
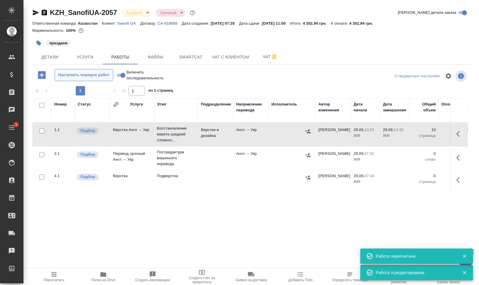
click at [63, 75] on span "Настроить порядок работ" at bounding box center [84, 75] width 52 height 7
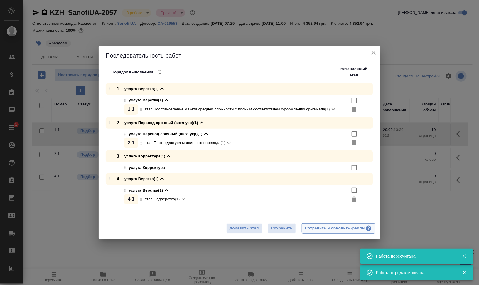
click at [334, 228] on div "Сохранить и обновить файлы" at bounding box center [338, 228] width 67 height 7
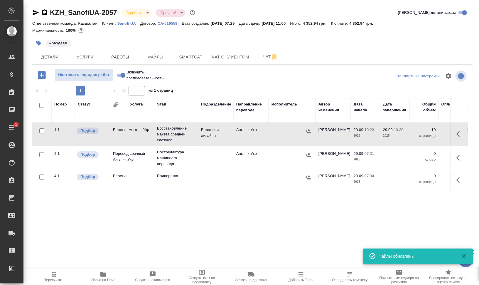
click at [38, 43] on icon "button" at bounding box center [38, 43] width 5 height 5
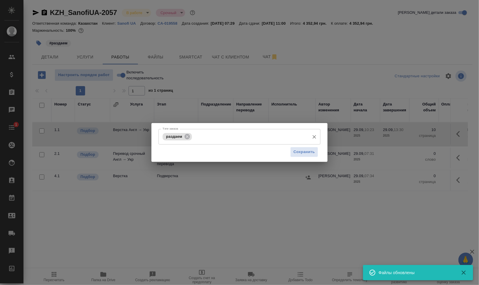
click at [247, 139] on input "Тэги заказа" at bounding box center [249, 137] width 113 height 10
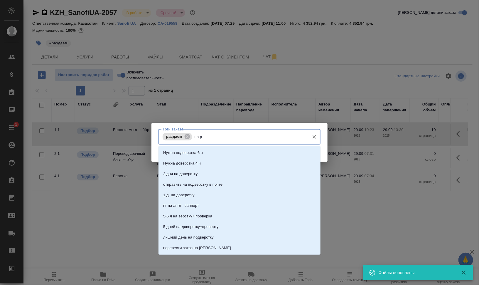
type input "на ра"
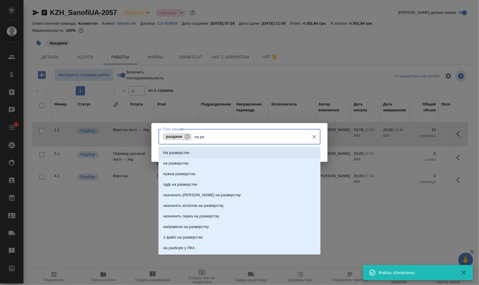
click at [214, 160] on li "на разверстке" at bounding box center [240, 163] width 162 height 11
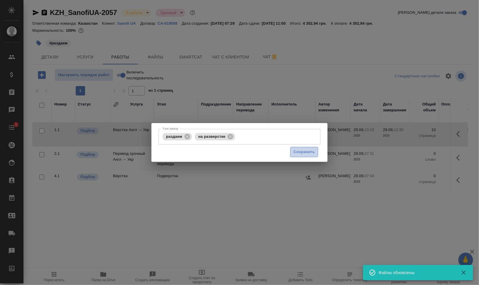
click at [309, 150] on span "Сохранить" at bounding box center [304, 152] width 21 height 7
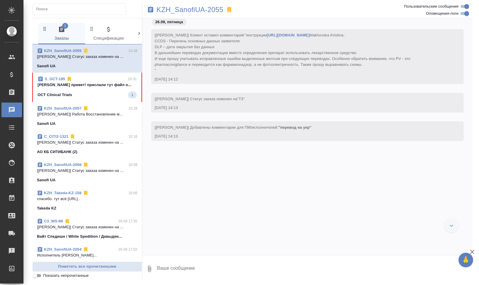
click at [79, 80] on div "S_OCT-185 10:31" at bounding box center [87, 79] width 99 height 6
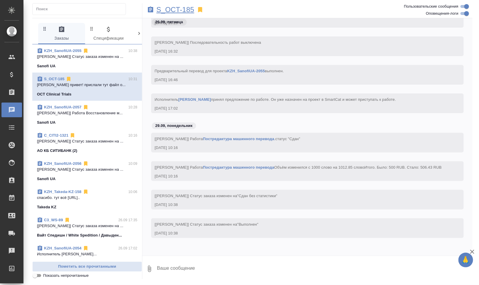
click at [171, 10] on p "S_OCT-185" at bounding box center [175, 10] width 38 height 6
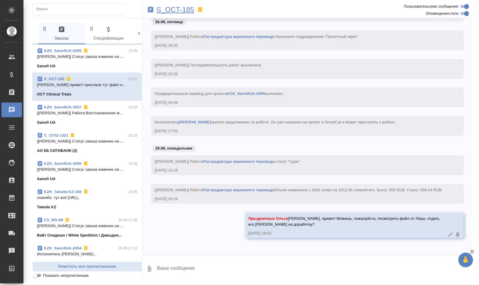
scroll to position [1089, 0]
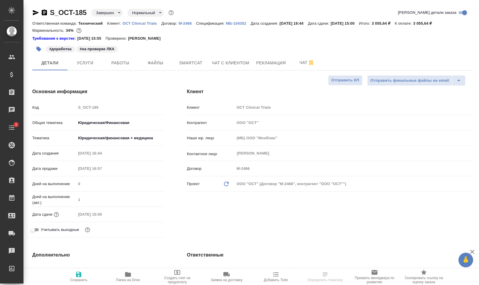
select select "RU"
click at [123, 65] on span "Работы" at bounding box center [120, 62] width 28 height 7
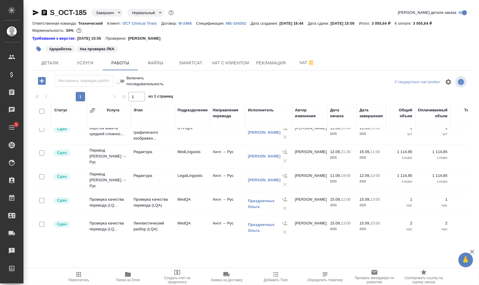
scroll to position [16, 0]
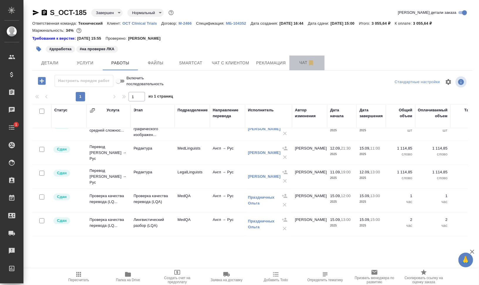
click at [296, 62] on span "Чат" at bounding box center [307, 62] width 28 height 7
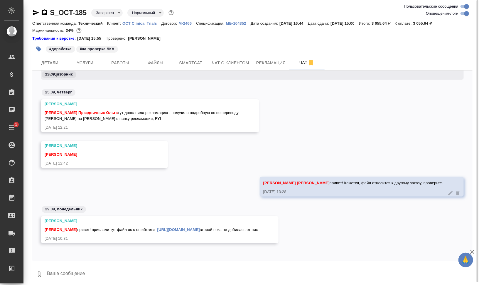
scroll to position [2, 0]
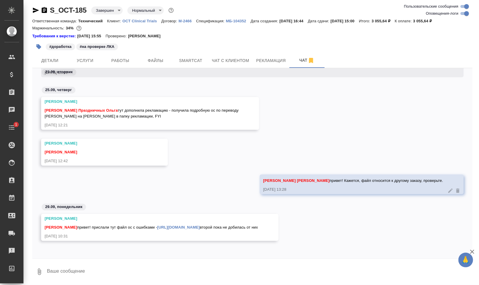
click at [171, 225] on link "https://drive.awatera.com/f/10365495" at bounding box center [178, 227] width 43 height 4
click at [156, 275] on textarea at bounding box center [259, 272] width 426 height 20
click at [162, 270] on textarea at bounding box center [259, 272] width 426 height 20
type textarea """
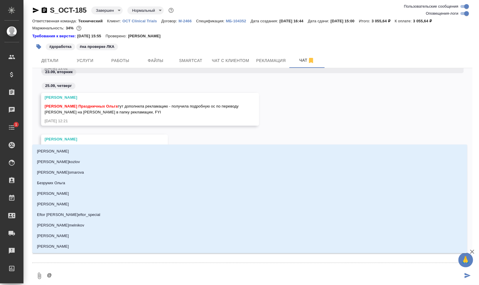
type textarea "@д"
type input "д"
type textarea "@дм"
type input "дм"
type textarea "@дми"
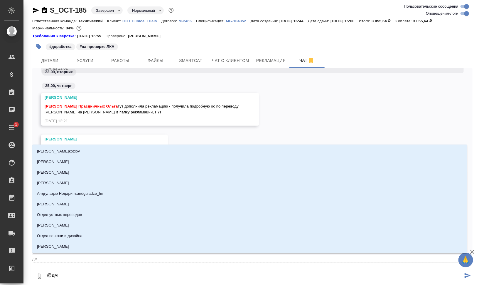
type input "дми"
type textarea "@дмит"
type input "дмит"
type textarea "@дми"
type input "дми"
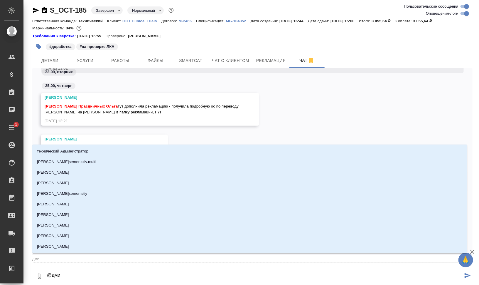
type textarea "@дм"
type input "дм"
type textarea "@д"
type input "д"
type textarea "@"
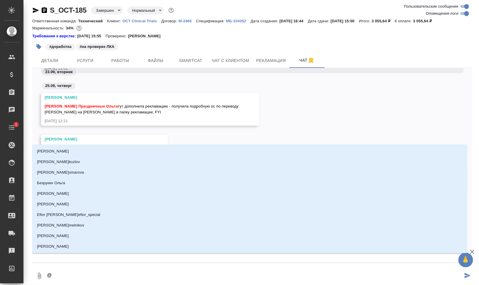
type textarea "@п"
type input "п"
type textarea "@пр"
type input "пр"
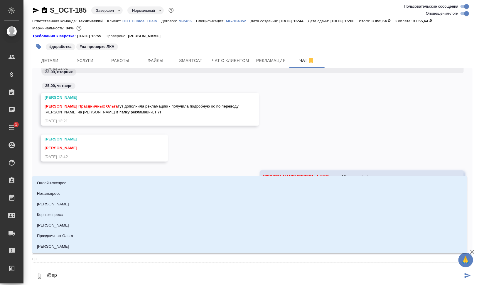
type textarea "@пра"
type input "пра"
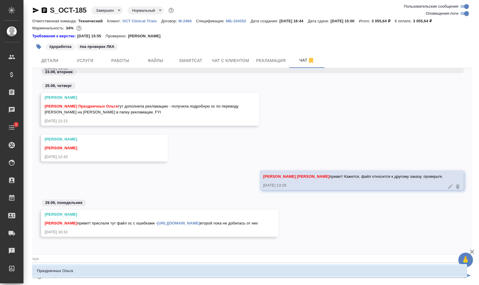
type textarea "@праз"
type input "праз"
click at [162, 268] on li "Праздничных Ольга" at bounding box center [249, 270] width 435 height 11
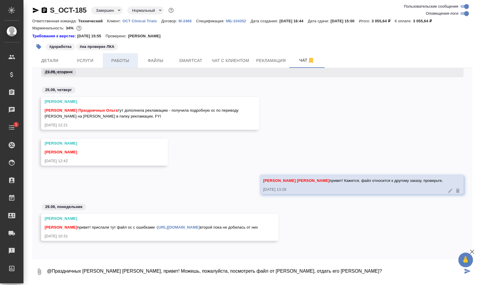
type textarea "@Праздничных Ольга Оля, привет! Можешь, пожалуйста, посмотреть файл от Леры, от…"
click at [122, 56] on button "Работы" at bounding box center [120, 60] width 35 height 15
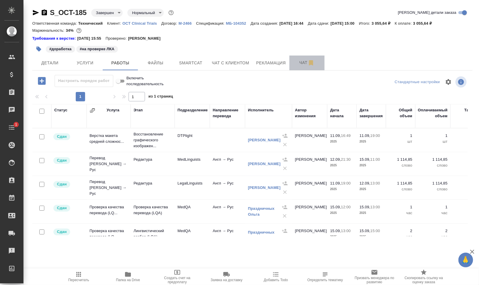
click at [299, 64] on span "Чат" at bounding box center [307, 62] width 28 height 7
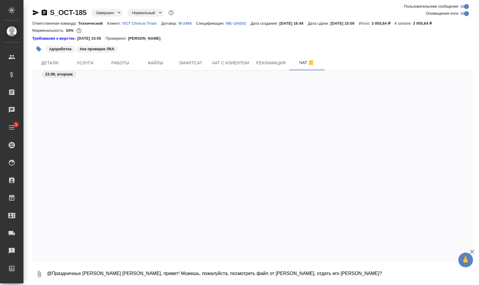
scroll to position [35214, 0]
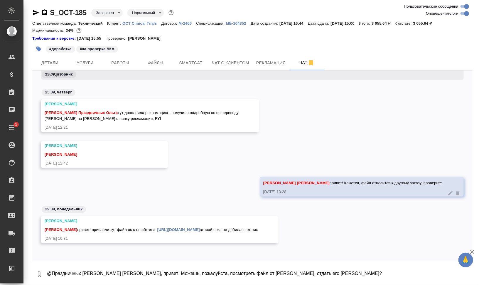
click at [296, 273] on textarea "@Праздничных Ольга Оля, привет! Можешь, пожалуйста, посмотреть файл от Леры, от…" at bounding box center [259, 274] width 426 height 20
click at [255, 270] on textarea "@Праздничных Ольга Оля, привет! Можешь, пожалуйста, посмотреть файл от Леры, от…" at bounding box center [259, 274] width 426 height 20
click at [267, 274] on textarea "@Праздничных Ольга Оля, привет! Можешь, пожалуйста, посмотреть файл от Леры, от…" at bounding box center [259, 274] width 426 height 20
click at [299, 275] on textarea "@Праздничных Ольга Оля, привет! Можешь, пожалуйста, посмотреть файл от Леры, от…" at bounding box center [259, 274] width 426 height 20
click at [296, 273] on textarea "@Праздничных Ольга Оля, привет! Можешь, пожалуйста, посмотреть файл от Леры, от…" at bounding box center [259, 274] width 426 height 20
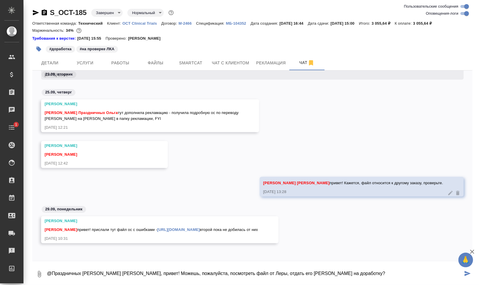
click at [349, 277] on textarea "@Праздничных Ольга Оля, привет! Можешь, пожалуйста, посмотреть файл от Леры, от…" at bounding box center [254, 274] width 417 height 20
type textarea "@Праздничных Ольга Оля, привет! Можешь, пожалуйста, посмотреть файл от Леры, от…"
click at [465, 273] on icon "submit" at bounding box center [468, 273] width 6 height 5
click at [474, 251] on icon "button" at bounding box center [472, 252] width 4 height 4
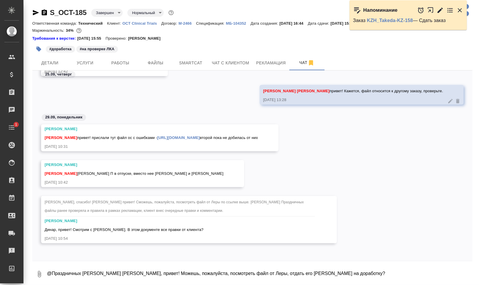
scroll to position [2, 0]
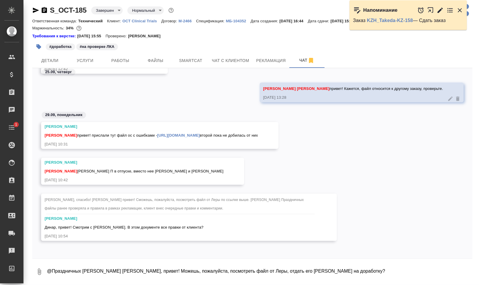
click at [161, 262] on textarea "@Праздничных Ольга Оля, привет! Можешь, пожалуйста, посмотреть файл от Леры, от…" at bounding box center [259, 272] width 426 height 20
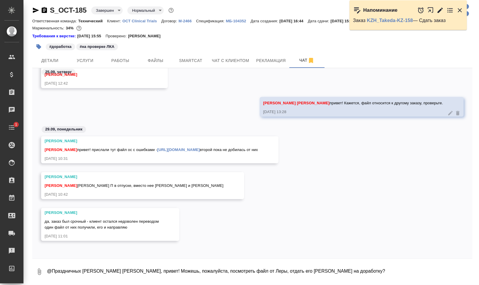
scroll to position [35291, 0]
click at [167, 265] on textarea "@Праздничных Ольга Оля, привет! Можешь, пожалуйста, посмотреть файл от Леры, от…" at bounding box center [259, 272] width 426 height 20
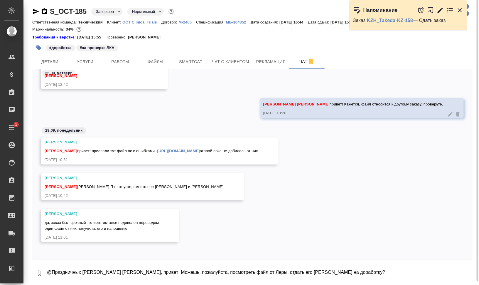
scroll to position [2, 0]
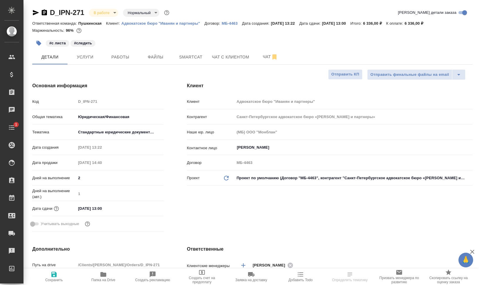
select select "RU"
click at [118, 52] on button "Работы" at bounding box center [120, 57] width 35 height 15
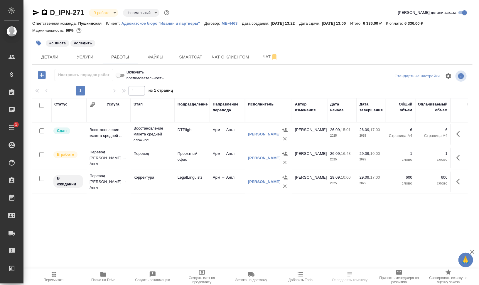
click at [45, 13] on icon "button" at bounding box center [44, 12] width 7 height 7
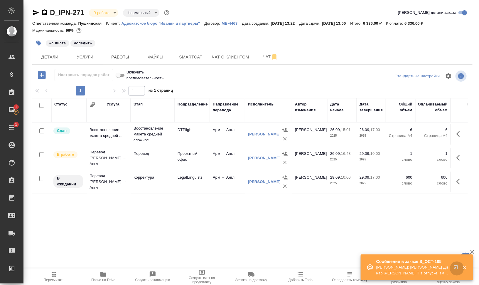
click at [456, 267] on icon "button" at bounding box center [456, 267] width 4 height 4
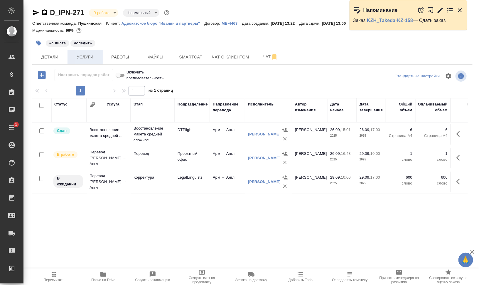
click at [78, 59] on span "Услуги" at bounding box center [85, 56] width 28 height 7
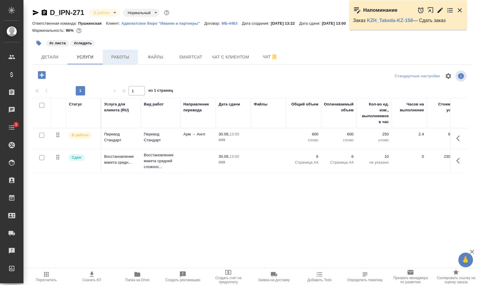
click at [120, 57] on span "Работы" at bounding box center [120, 56] width 28 height 7
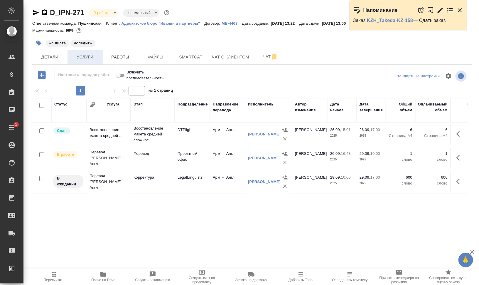
click at [84, 55] on span "Услуги" at bounding box center [85, 56] width 28 height 7
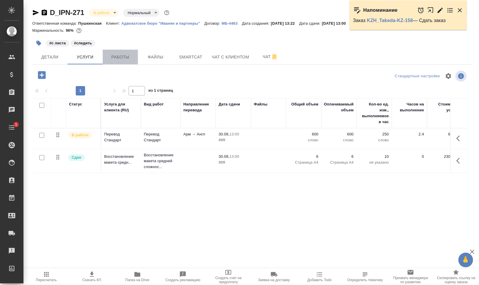
click at [112, 60] on span "Работы" at bounding box center [120, 56] width 28 height 7
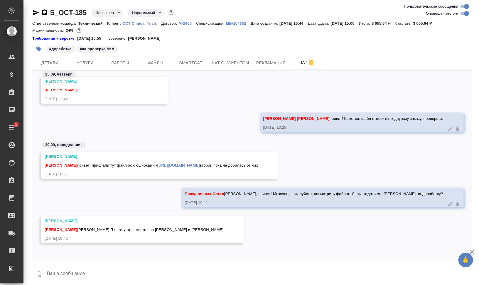
scroll to position [35478, 0]
click at [179, 266] on textarea at bounding box center [259, 274] width 426 height 20
type textarea "@"
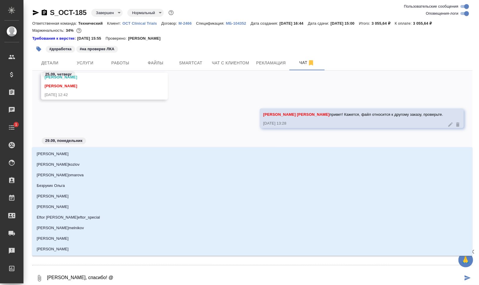
type textarea "[PERSON_NAME], спасибо! @c"
type input "c"
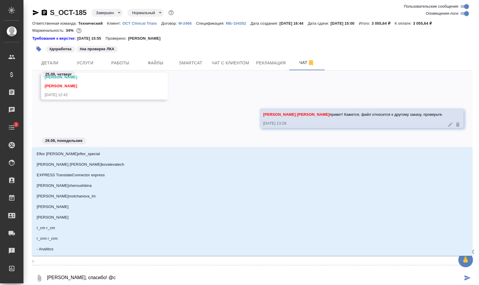
type textarea "[PERSON_NAME], спасибо! @cj"
type input "cj"
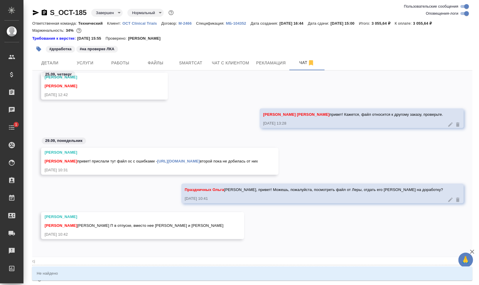
type textarea "[PERSON_NAME], спасибо! @cjk"
type input "cjk"
type textarea "[PERSON_NAME], спасибо! @cjkj"
type input "cjkj"
type textarea "[PERSON_NAME], спасибо! @cjk"
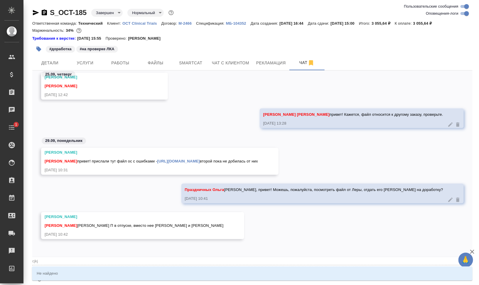
type input "cjk"
type textarea "[PERSON_NAME], спасибо! @cj"
type input "cj"
type textarea "[PERSON_NAME], спасибо! @c"
type input "c"
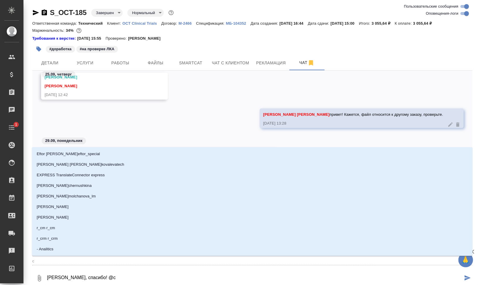
type textarea "[PERSON_NAME], спасибо! @"
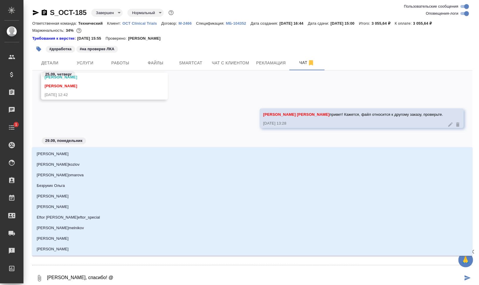
type textarea "[PERSON_NAME], спасибо! @с"
type input "с"
type textarea "[PERSON_NAME], спасибо! @сл"
type input "сл"
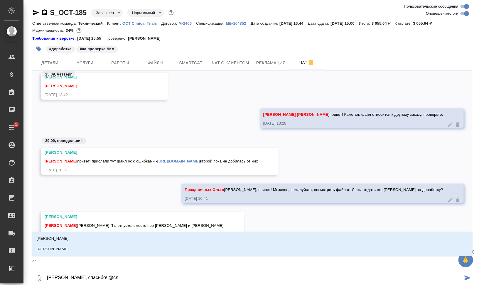
type textarea "[PERSON_NAME], спасибо! @сло"
type input "сло"
type textarea "[PERSON_NAME], спасибо! @слод"
type input "слод"
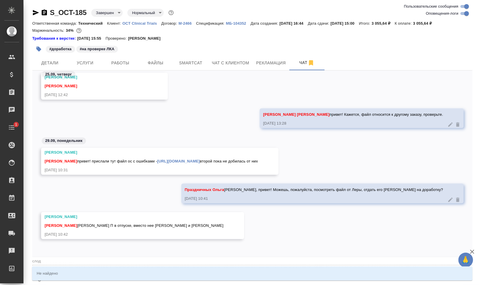
type textarea "[PERSON_NAME], спасибо! @сло"
type input "сло"
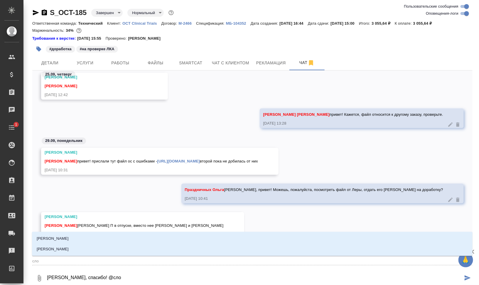
type textarea "[PERSON_NAME], спасибо! @сл"
type input "сл"
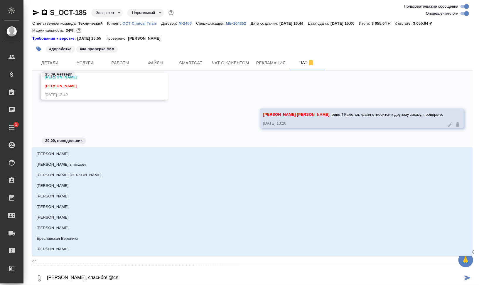
type textarea "[PERSON_NAME], спасибо! @с"
type input "с"
type textarea "[PERSON_NAME], спасибо! @со"
type input "со"
type textarea "[PERSON_NAME], спасибо! @сол"
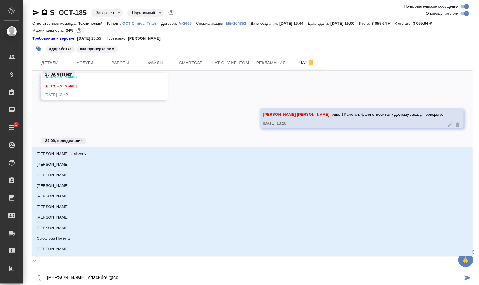
type input "сол"
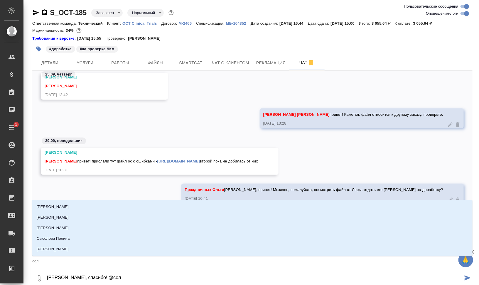
type textarea "[PERSON_NAME], спасибо! @соло"
type input "соло"
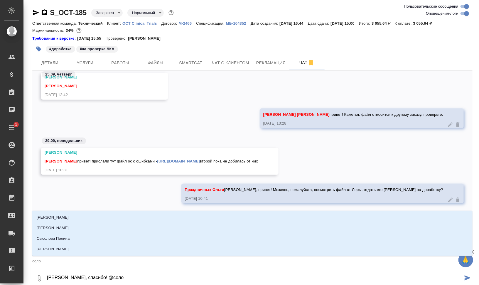
type textarea "[PERSON_NAME], спасибо! @солов"
type input "солов"
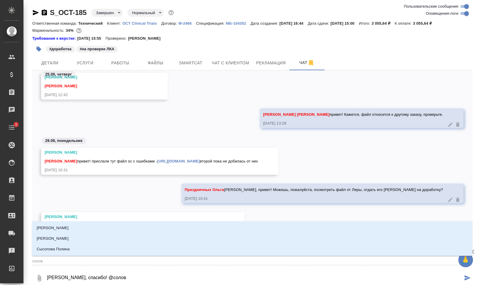
type textarea "[PERSON_NAME], спасибо! @соловб"
type input "соловб"
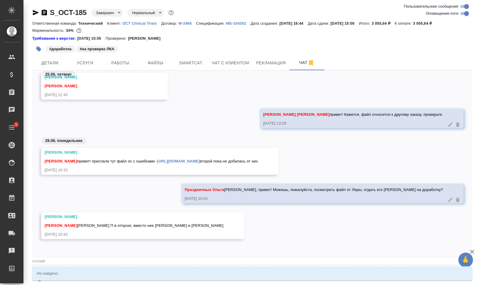
type textarea "[PERSON_NAME], спасибо! @солов"
type input "солов"
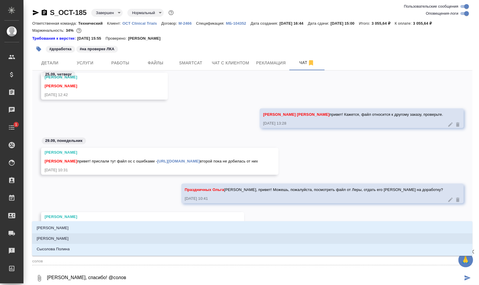
click at [73, 236] on li "[PERSON_NAME]" at bounding box center [252, 238] width 441 height 11
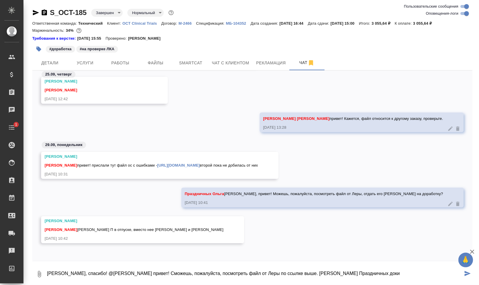
drag, startPoint x: 348, startPoint y: 273, endPoint x: 334, endPoint y: 272, distance: 14.2
click at [334, 272] on textarea "[PERSON_NAME], спасибо! @[PERSON_NAME] привет! Сможешь, пожалуйста, посмотреть …" at bounding box center [254, 274] width 417 height 20
drag, startPoint x: 343, startPoint y: 273, endPoint x: 336, endPoint y: 275, distance: 7.3
click at [336, 275] on textarea "[PERSON_NAME], спасибо! @[PERSON_NAME] привет! Сможешь, пожалуйста, посмотреть …" at bounding box center [254, 274] width 417 height 20
drag, startPoint x: 361, startPoint y: 271, endPoint x: 352, endPoint y: 272, distance: 9.5
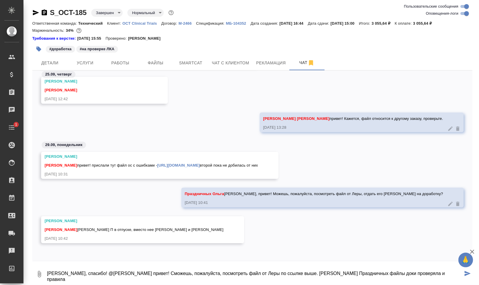
click at [352, 272] on textarea "[PERSON_NAME], спасибо! @[PERSON_NAME] привет! Сможешь, пожалуйста, посмотреть …" at bounding box center [254, 274] width 417 height 20
click at [369, 273] on textarea "[PERSON_NAME], спасибо! @[PERSON_NAME] привет! Сможешь, пожалуйста, посмотреть …" at bounding box center [254, 274] width 417 height 20
click at [444, 270] on textarea "[PERSON_NAME], спасибо! @[PERSON_NAME] привет! Сможешь, пожалуйста, посмотреть …" at bounding box center [254, 274] width 417 height 20
drag, startPoint x: 389, startPoint y: 273, endPoint x: 382, endPoint y: 272, distance: 6.8
click at [382, 272] on textarea "[PERSON_NAME], спасибо! @[PERSON_NAME] привет! Сможешь, пожалуйста, посмотреть …" at bounding box center [254, 274] width 417 height 20
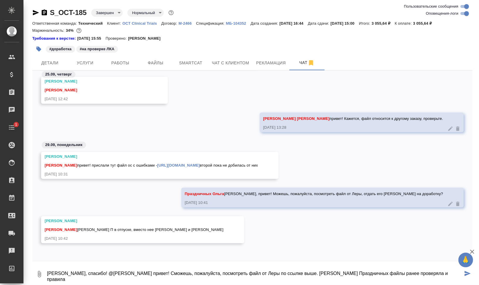
click at [420, 273] on textarea "[PERSON_NAME], спасибо! @[PERSON_NAME] привет! Сможешь, пожалуйста, посмотреть …" at bounding box center [254, 274] width 417 height 20
type textarea "[PERSON_NAME], спасибо! @[PERSON_NAME] привет! Сможешь, пожалуйста, посмотреть …"
click at [475, 251] on icon "button" at bounding box center [472, 251] width 7 height 7
click at [469, 271] on icon "submit" at bounding box center [468, 273] width 6 height 5
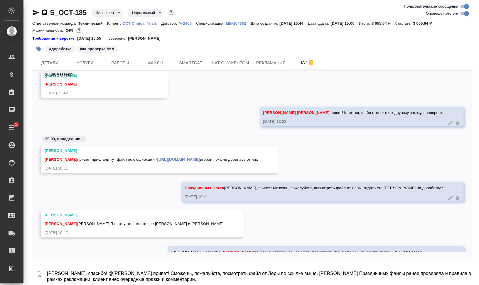
scroll to position [35512, 0]
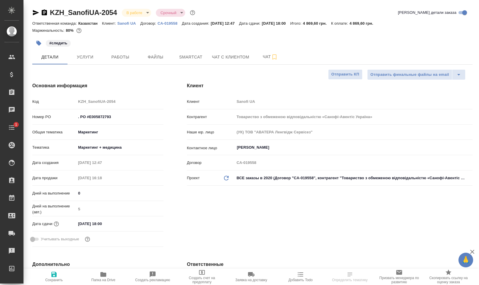
select select "RU"
click at [113, 55] on span "Работы" at bounding box center [120, 56] width 28 height 7
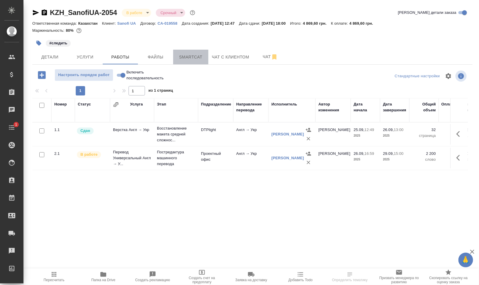
click at [207, 57] on button "Smartcat" at bounding box center [190, 57] width 35 height 15
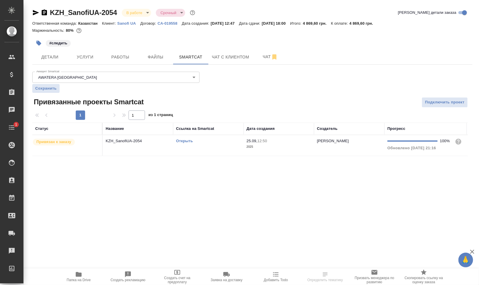
click at [187, 141] on link "Открыть" at bounding box center [184, 141] width 17 height 4
click at [120, 55] on span "Работы" at bounding box center [120, 56] width 28 height 7
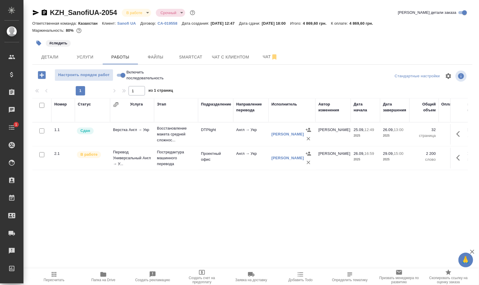
click at [461, 157] on icon "button" at bounding box center [460, 157] width 7 height 7
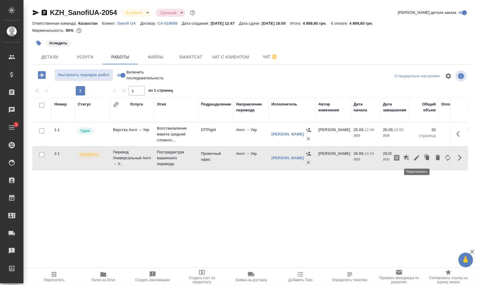
click at [415, 158] on icon "button" at bounding box center [416, 157] width 7 height 7
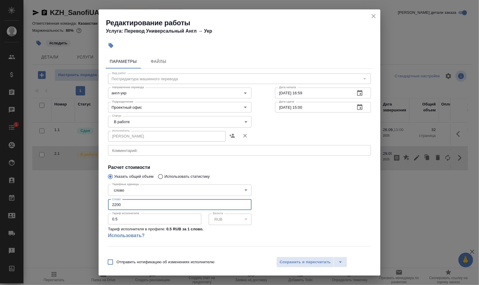
drag, startPoint x: 121, startPoint y: 205, endPoint x: 99, endPoint y: 203, distance: 22.7
click at [102, 203] on div "Параметры Файлы Вид работ Постредактура машинного перевода Вид работ Направлени…" at bounding box center [240, 152] width 282 height 201
type input "1913.85"
click at [143, 122] on body "🙏 .cls-1 fill:#fff; AWATERA Валеев Динар Клиенты Спецификации Заказы 0 Чаты 1 T…" at bounding box center [239, 166] width 479 height 332
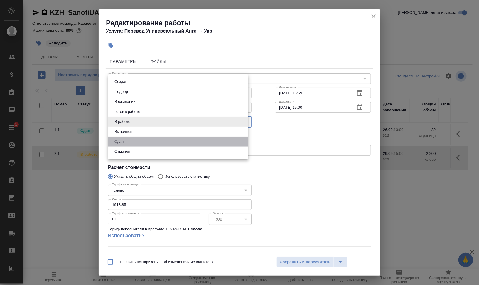
click at [140, 139] on li "Сдан" at bounding box center [178, 142] width 140 height 10
type input "closed"
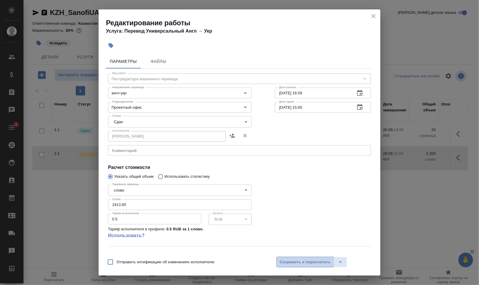
click at [318, 262] on span "Сохранить и пересчитать" at bounding box center [305, 262] width 51 height 7
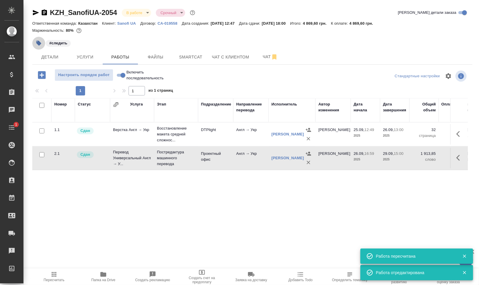
click at [38, 43] on icon "button" at bounding box center [38, 43] width 5 height 5
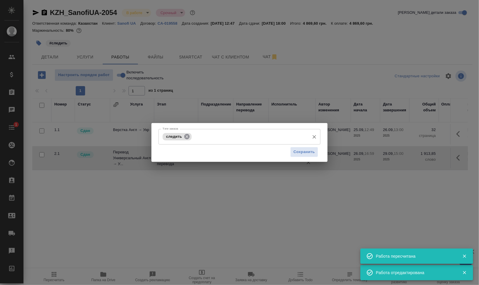
click at [188, 137] on icon at bounding box center [186, 136] width 5 height 5
click at [309, 152] on span "Сохранить" at bounding box center [304, 152] width 21 height 7
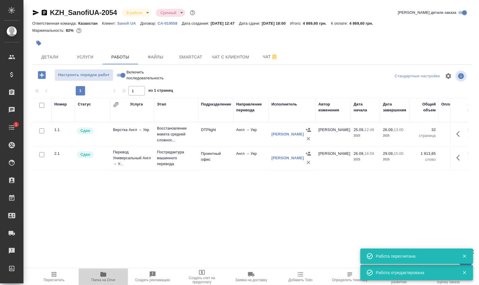
click at [104, 269] on button "Папка на Drive" at bounding box center [103, 276] width 49 height 16
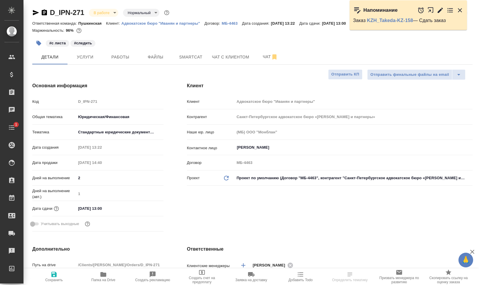
select select "RU"
click at [203, 64] on button "Smartcat" at bounding box center [190, 57] width 35 height 15
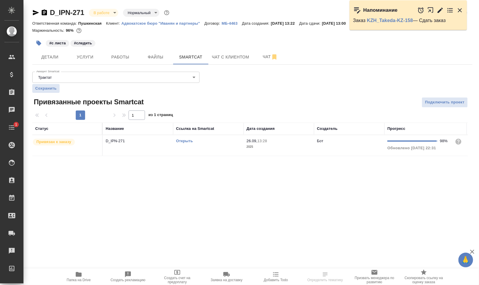
click at [188, 141] on link "Открыть" at bounding box center [184, 141] width 17 height 4
click at [181, 140] on link "Открыть" at bounding box center [184, 141] width 17 height 4
click at [81, 272] on icon "button" at bounding box center [78, 274] width 7 height 7
click at [121, 56] on span "Работы" at bounding box center [120, 56] width 28 height 7
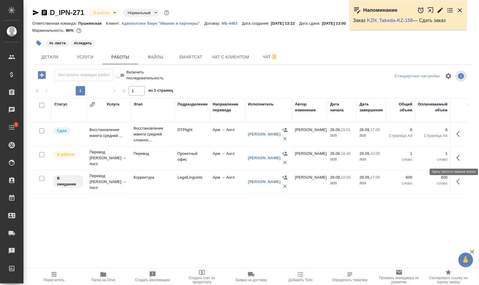
click at [465, 156] on button "button" at bounding box center [460, 158] width 14 height 14
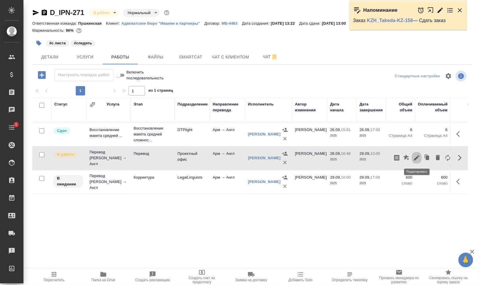
click at [417, 156] on icon "button" at bounding box center [416, 157] width 5 height 5
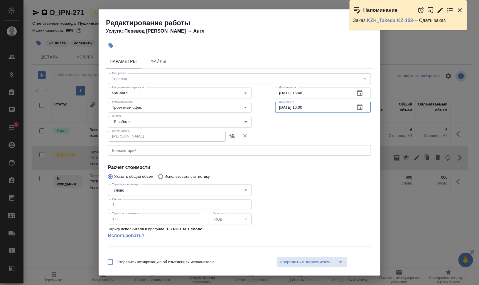
drag, startPoint x: 301, startPoint y: 107, endPoint x: 298, endPoint y: 108, distance: 3.4
click at [298, 108] on input "29.09.2025 10:00" at bounding box center [312, 107] width 75 height 11
type input "29.09.2025 13:00"
click at [318, 262] on span "Сохранить и пересчитать" at bounding box center [305, 262] width 51 height 7
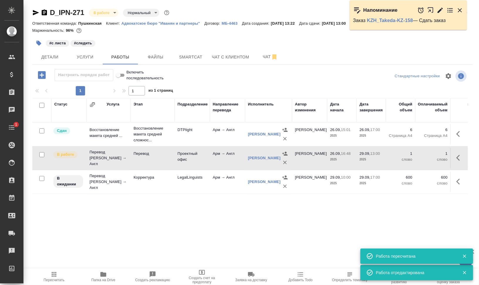
click at [433, 9] on icon "button" at bounding box center [430, 9] width 5 height 5
drag, startPoint x: 463, startPoint y: 9, endPoint x: 459, endPoint y: 11, distance: 4.4
click at [463, 9] on icon "button" at bounding box center [460, 10] width 7 height 7
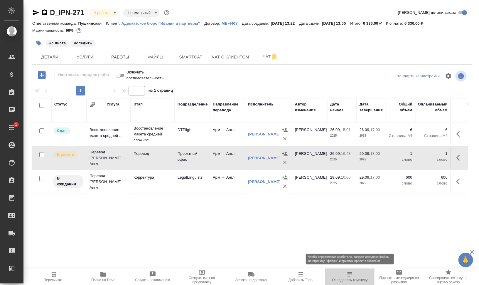
click at [357, 280] on span "Определить тематику" at bounding box center [350, 280] width 36 height 4
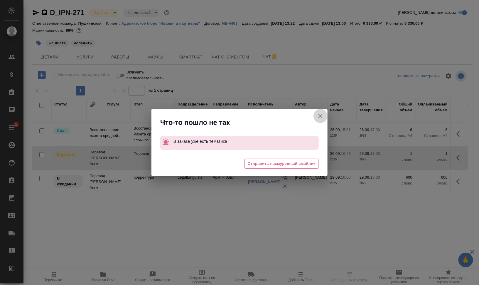
click at [320, 111] on button "Группировать работы по услугам" at bounding box center [321, 116] width 14 height 14
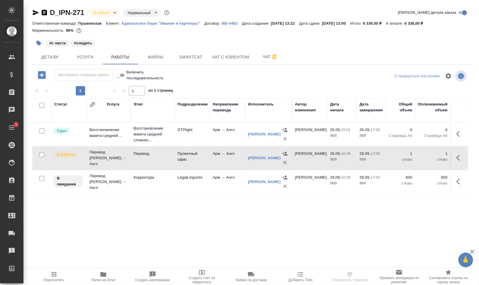
click at [313, 270] on button "Добавить Todo" at bounding box center [300, 276] width 49 height 16
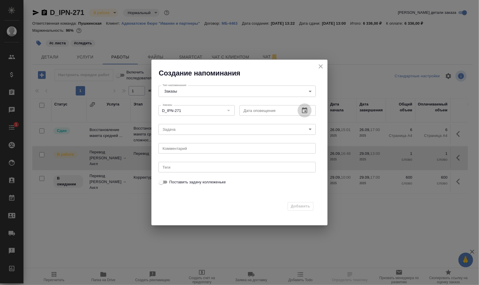
click at [306, 110] on icon "button" at bounding box center [304, 110] width 7 height 7
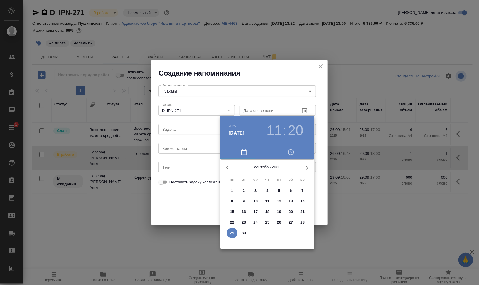
click at [285, 130] on h3 ":" at bounding box center [285, 130] width 4 height 16
click at [277, 131] on h3 "11" at bounding box center [275, 130] width 16 height 16
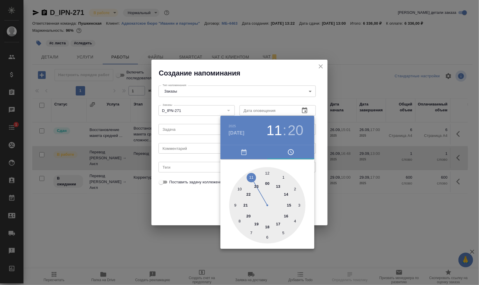
click at [279, 184] on div at bounding box center [267, 205] width 76 height 76
click at [267, 173] on div at bounding box center [267, 205] width 76 height 76
type input "29.09.2025 13:00"
click at [371, 186] on div at bounding box center [239, 142] width 479 height 285
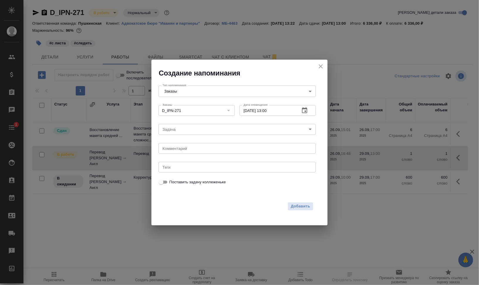
click at [218, 146] on div "x Комментарий" at bounding box center [237, 148] width 157 height 11
type textarea "пнуть перка"
click at [299, 206] on span "Добавить" at bounding box center [300, 206] width 19 height 7
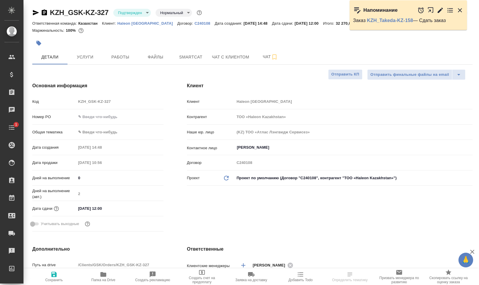
select select "RU"
type input "[PERSON_NAME]"
select select "RU"
type textarea "x"
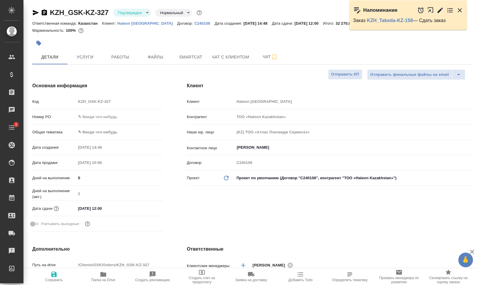
type textarea "x"
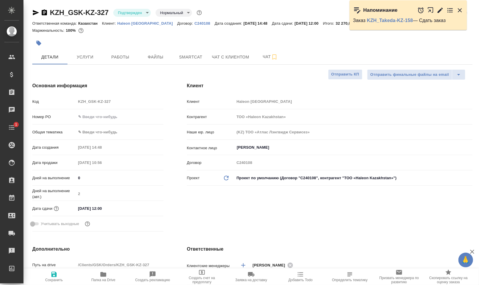
type textarea "x"
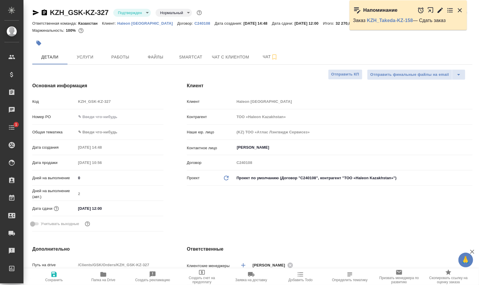
type textarea "x"
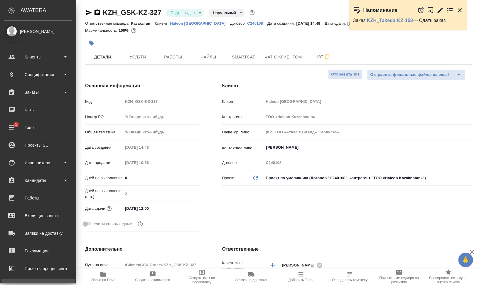
type textarea "x"
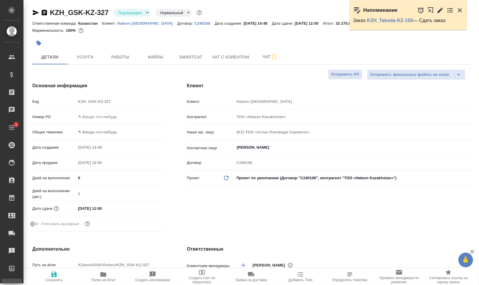
type textarea "x"
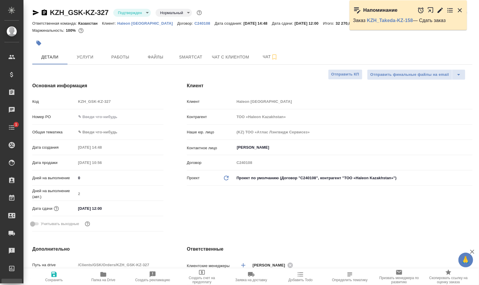
type textarea "x"
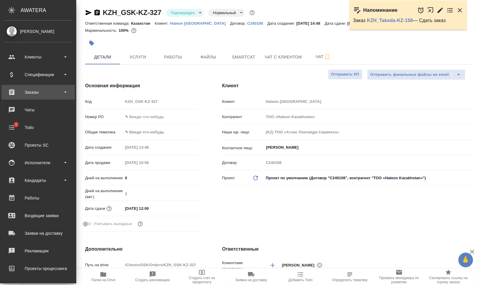
type textarea "x"
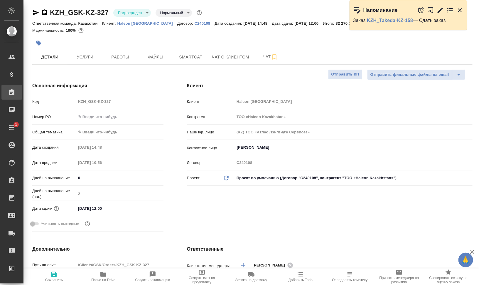
type textarea "x"
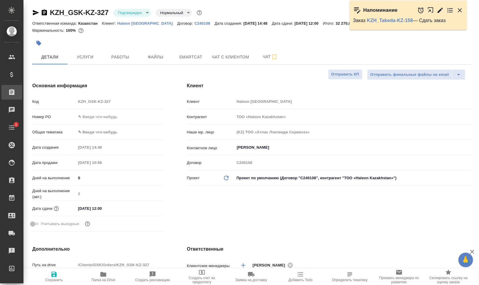
type textarea "x"
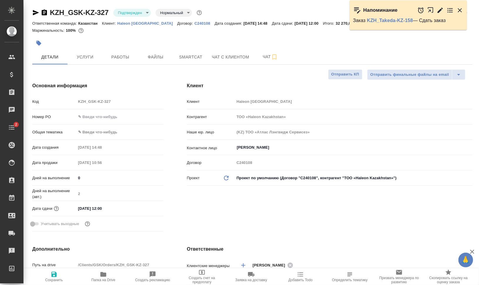
type textarea "x"
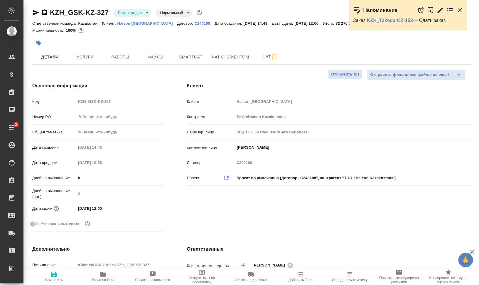
type textarea "x"
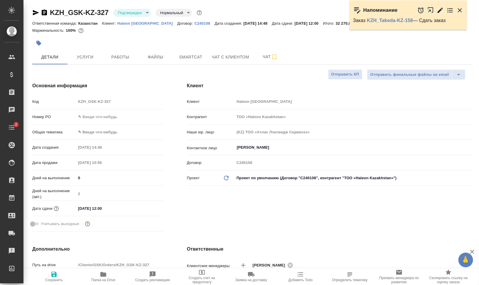
type textarea "x"
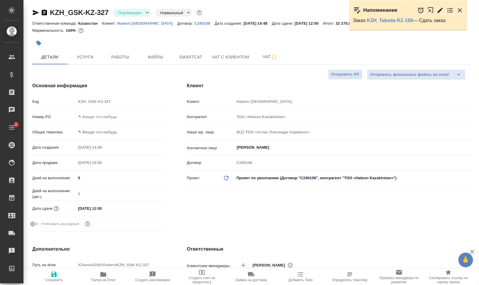
type textarea "x"
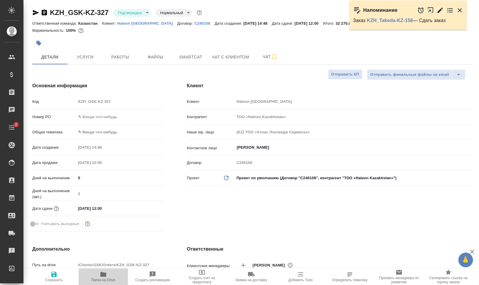
click at [104, 277] on icon "button" at bounding box center [103, 274] width 7 height 7
type textarea "x"
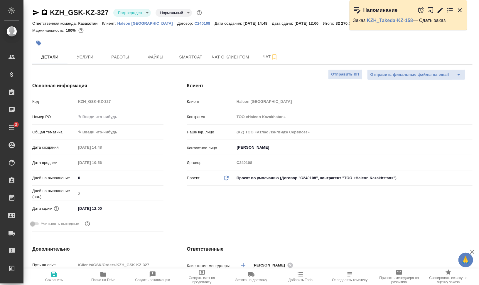
type textarea "x"
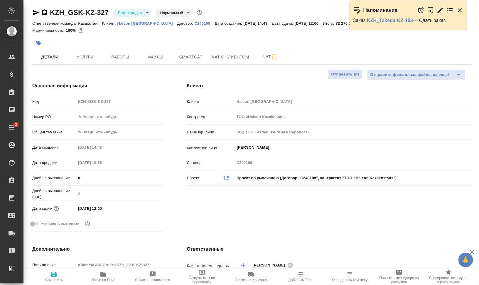
type textarea "x"
click at [273, 58] on icon "button" at bounding box center [274, 56] width 7 height 7
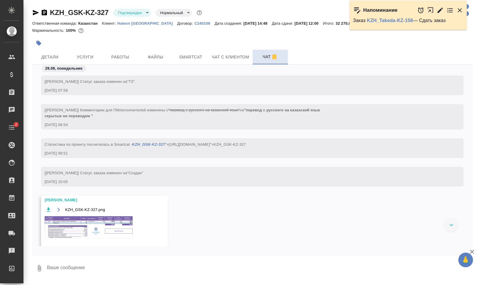
click at [101, 239] on div "KZH_GSK-KZ-327.png" at bounding box center [96, 226] width 103 height 40
click at [106, 228] on img at bounding box center [89, 227] width 88 height 22
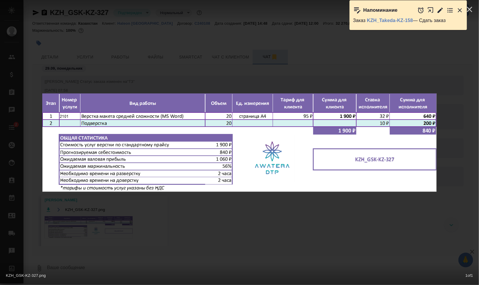
click at [261, 206] on div "KZH_GSK-KZ-327.png 1 of 1" at bounding box center [239, 142] width 479 height 285
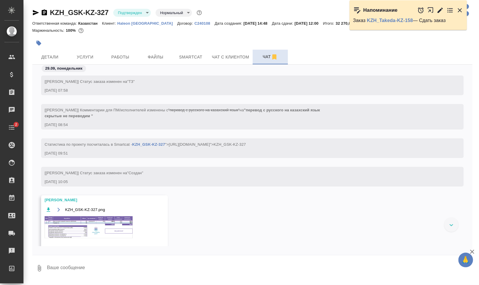
click at [78, 228] on img at bounding box center [89, 227] width 88 height 22
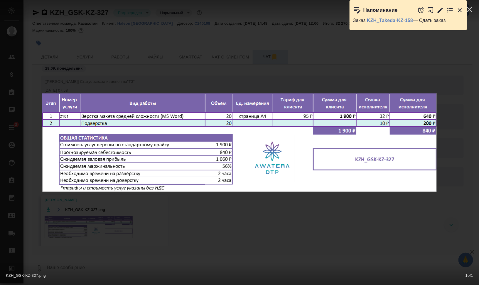
click at [371, 226] on div "KZH_GSK-KZ-327.png 1 of 1" at bounding box center [239, 142] width 479 height 285
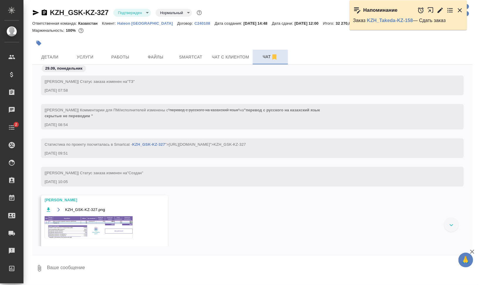
click at [143, 14] on body "🙏 .cls-1 fill:#fff; AWATERA Валеев Динар Клиенты Спецификации Заказы 0 Чаты 2 T…" at bounding box center [239, 166] width 479 height 332
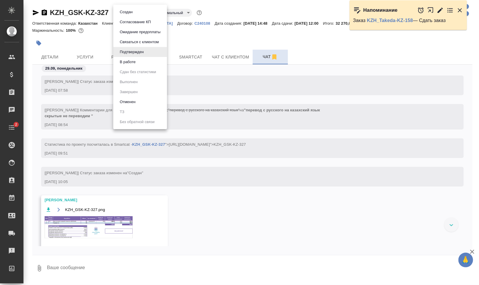
click at [145, 64] on li "В работе" at bounding box center [140, 62] width 54 height 10
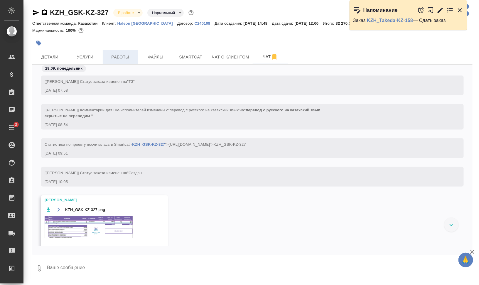
scroll to position [171, 0]
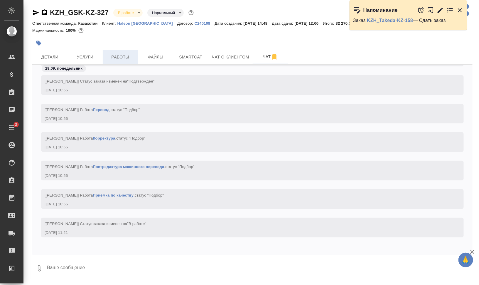
click at [124, 57] on span "Работы" at bounding box center [120, 56] width 28 height 7
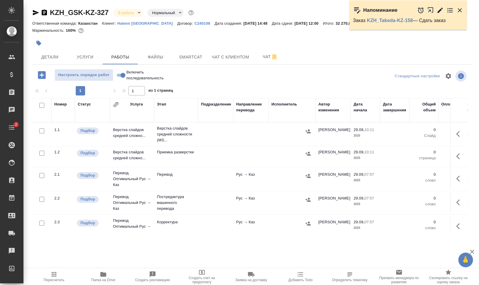
click at [41, 104] on input "checkbox" at bounding box center [41, 105] width 5 height 5
checkbox input "true"
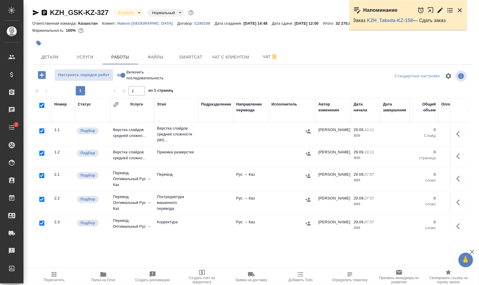
checkbox input "true"
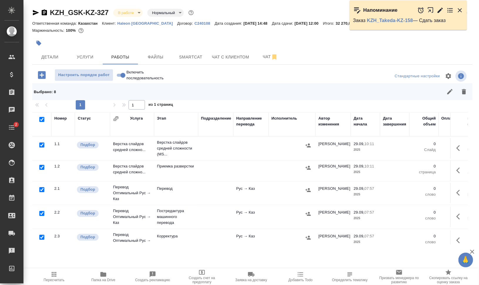
click at [41, 141] on div at bounding box center [41, 145] width 13 height 8
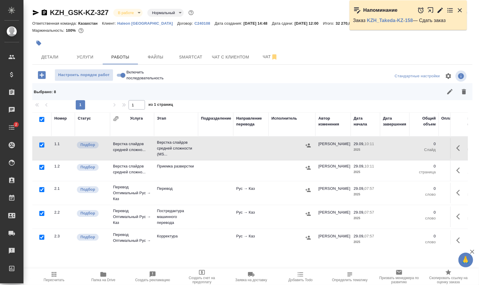
click at [41, 144] on input "checkbox" at bounding box center [41, 144] width 5 height 5
checkbox input "false"
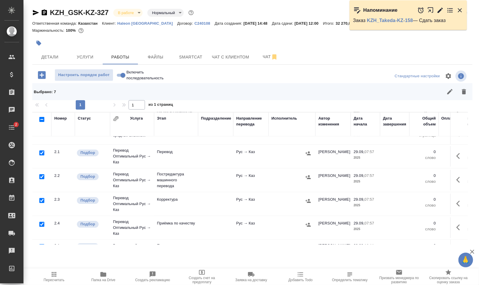
click at [43, 176] on input "checkbox" at bounding box center [41, 176] width 5 height 5
checkbox input "false"
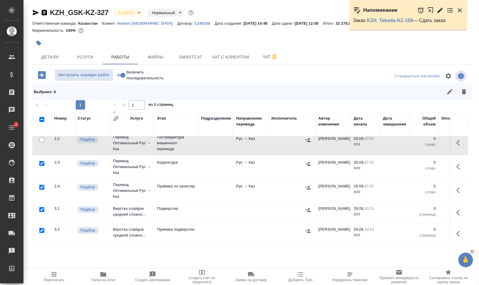
scroll to position [78, 0]
click at [40, 207] on input "checkbox" at bounding box center [41, 209] width 5 height 5
checkbox input "false"
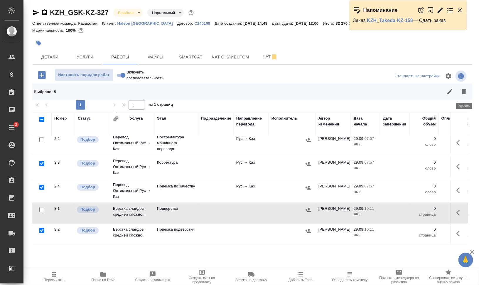
click at [464, 90] on icon "button" at bounding box center [464, 91] width 4 height 5
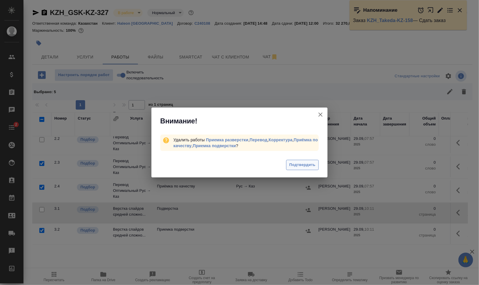
click at [295, 165] on span "Подтвердить" at bounding box center [302, 164] width 26 height 7
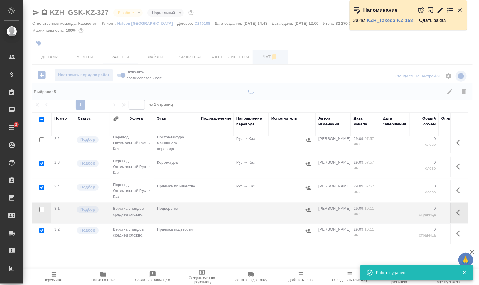
click at [259, 57] on span "Чат" at bounding box center [270, 56] width 28 height 7
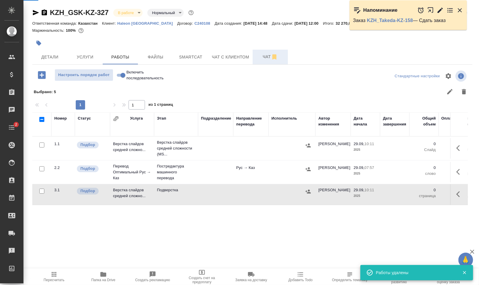
scroll to position [0, 0]
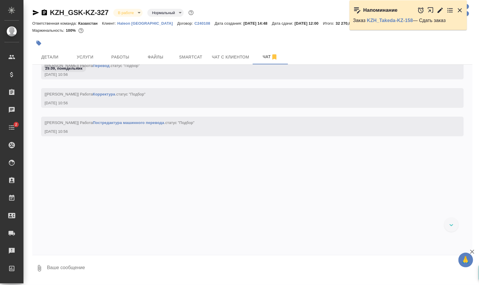
scroll to position [114, 0]
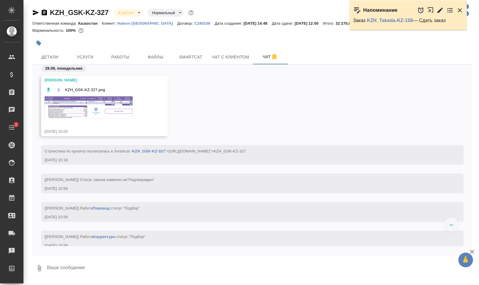
click at [98, 110] on img at bounding box center [89, 107] width 88 height 22
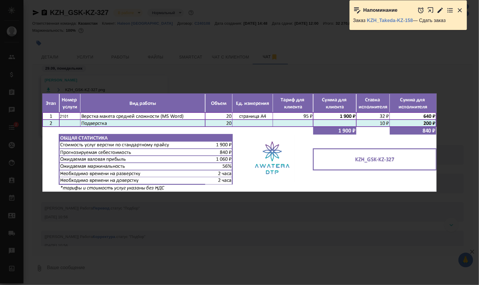
click at [306, 220] on div "KZH_GSK-KZ-327.png 1 of 1" at bounding box center [239, 142] width 479 height 285
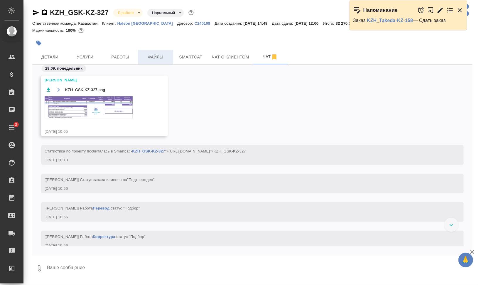
click at [153, 55] on span "Файлы" at bounding box center [156, 56] width 28 height 7
click at [103, 56] on button "Работы" at bounding box center [120, 57] width 35 height 15
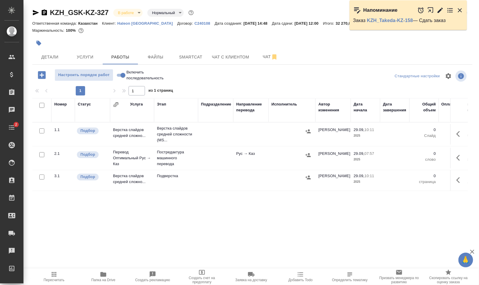
click at [457, 131] on icon "button" at bounding box center [460, 133] width 7 height 7
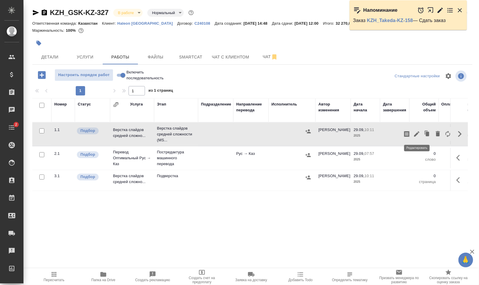
click at [414, 133] on icon "button" at bounding box center [416, 133] width 7 height 7
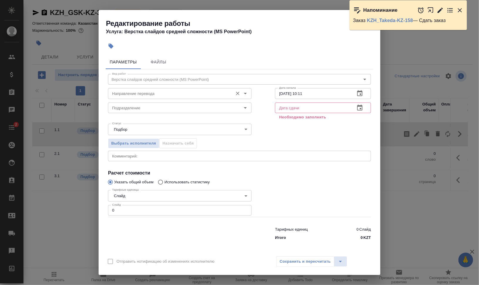
click at [135, 87] on div "Направление перевода Направление перевода" at bounding box center [180, 93] width 144 height 14
click at [141, 92] on input "Направление перевода" at bounding box center [170, 93] width 120 height 7
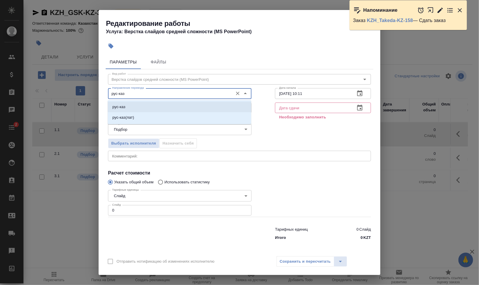
click at [142, 103] on li "рус-каз" at bounding box center [180, 107] width 144 height 11
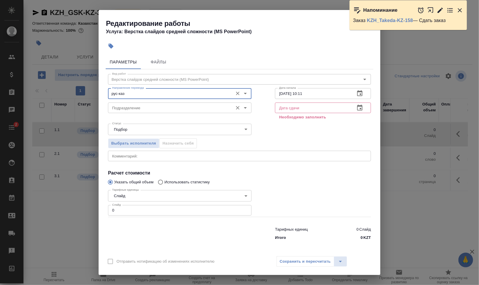
type input "рус-каз"
click at [172, 111] on input "Подразделение" at bounding box center [170, 107] width 120 height 7
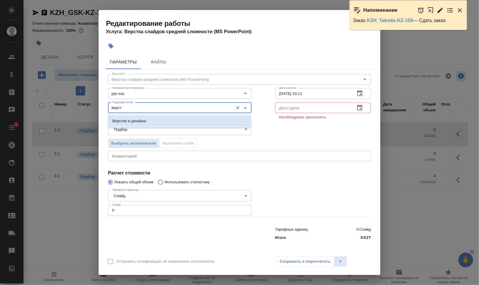
click at [170, 120] on li "Верстки и дизайна" at bounding box center [180, 121] width 144 height 11
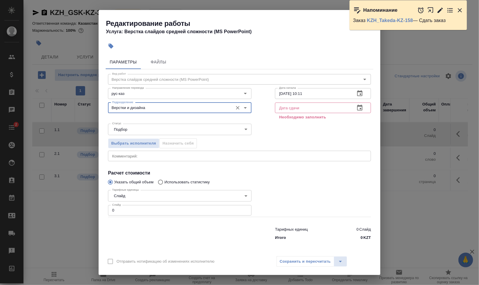
type input "Верстки и дизайна"
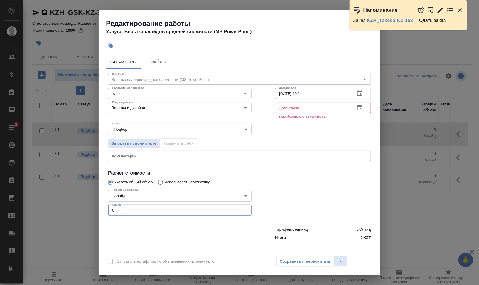
drag, startPoint x: 116, startPoint y: 213, endPoint x: 90, endPoint y: 211, distance: 25.9
click at [100, 211] on div "Параметры Файлы Вид работ Верстка слайдов средней сложности (MS PowerPoint) Вид…" at bounding box center [240, 153] width 282 height 200
type input "20"
click at [144, 157] on textarea at bounding box center [239, 156] width 255 height 4
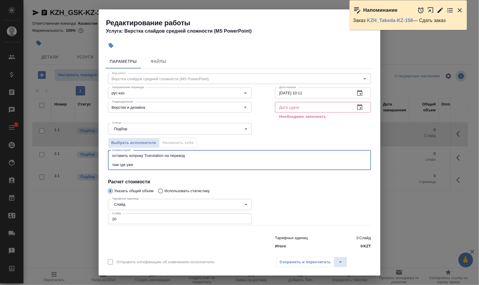
click at [153, 165] on textarea "оставить колрнку Translation на перевод там где уже" at bounding box center [239, 160] width 255 height 14
click at [141, 164] on textarea "оставить колрнку Translation на перевод там где уже есть перевод на казахский в…" at bounding box center [239, 160] width 255 height 14
click at [119, 164] on textarea "оставить колрнку Translation на перевод там где уже есть перевод на казахский в…" at bounding box center [239, 160] width 255 height 14
click at [230, 166] on textarea "оставить колрнку Translation на перевод там, где уже есть перевод на казахский …" at bounding box center [239, 160] width 255 height 14
drag, startPoint x: 279, startPoint y: 164, endPoint x: 260, endPoint y: 163, distance: 19.1
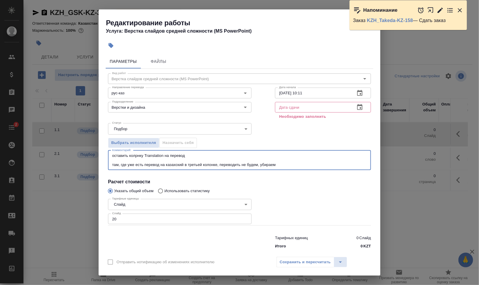
click at [260, 163] on textarea "оставить колрнку Translation на перевод там, где уже есть перевод на казахский …" at bounding box center [239, 160] width 255 height 14
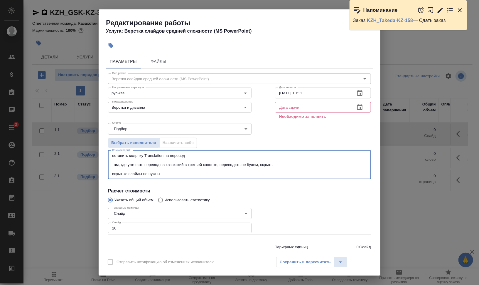
type textarea "оставить колрнку Translation на перевод там, где уже есть перевод на казахский …"
click at [326, 105] on input "text" at bounding box center [312, 107] width 75 height 11
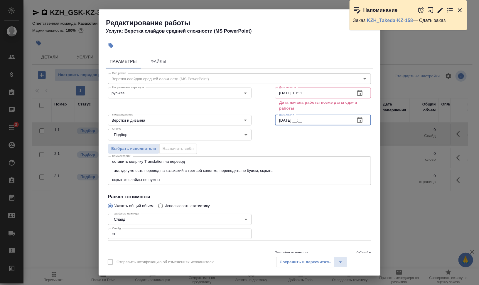
type input "29.09.2025 __:__"
drag, startPoint x: 328, startPoint y: 92, endPoint x: 381, endPoint y: 100, distance: 53.6
click at [354, 97] on div "29.09.2025 10:11 Дата начала" at bounding box center [323, 92] width 96 height 11
type input "29.09.2025 11:12"
drag, startPoint x: 297, startPoint y: 121, endPoint x: 334, endPoint y: 122, distance: 37.0
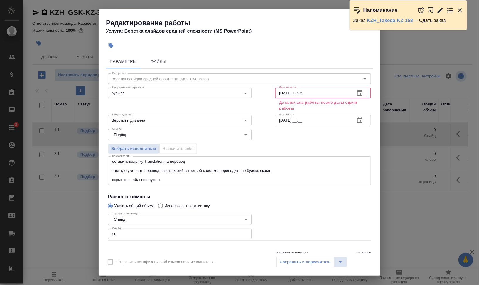
click at [329, 122] on input "29.09.2025 __:__" at bounding box center [312, 120] width 75 height 11
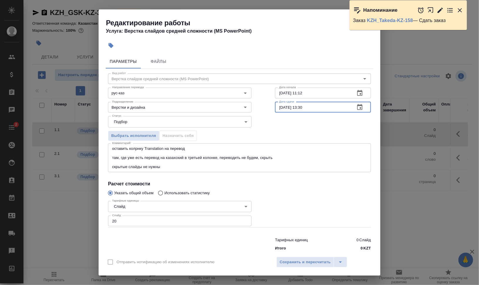
type input "29.09.2025 13:30"
click at [326, 135] on div "Выбрать исполнителя Назначить себя" at bounding box center [239, 135] width 287 height 36
click at [308, 263] on span "Сохранить и пересчитать" at bounding box center [305, 262] width 51 height 7
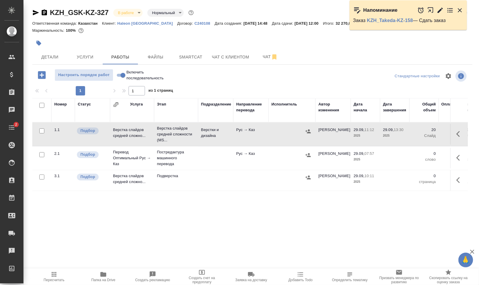
click at [40, 44] on icon "button" at bounding box center [39, 43] width 6 height 6
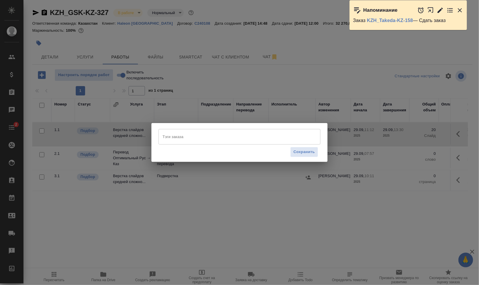
click at [219, 140] on input "Тэги заказа" at bounding box center [234, 137] width 146 height 10
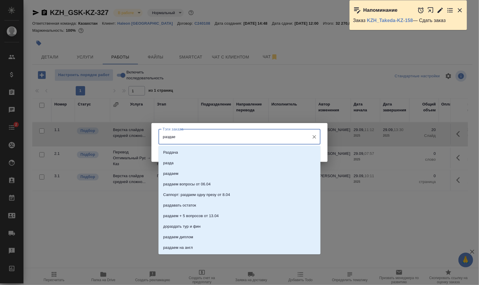
type input "раздаем"
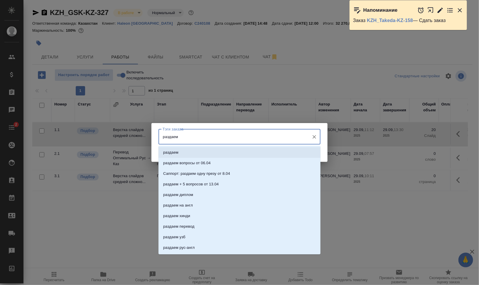
click at [216, 151] on li "раздаем" at bounding box center [240, 152] width 162 height 11
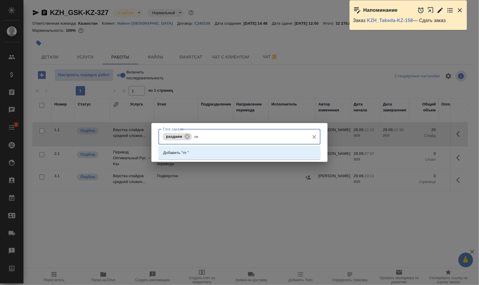
type input "г"
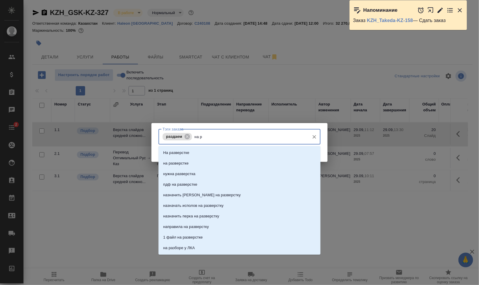
type input "на ра"
click at [239, 160] on li "на разверстке" at bounding box center [240, 163] width 162 height 11
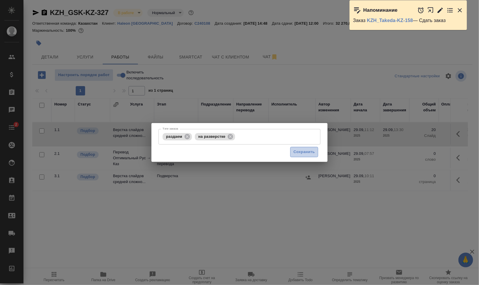
click at [297, 152] on span "Сохранить" at bounding box center [304, 152] width 21 height 7
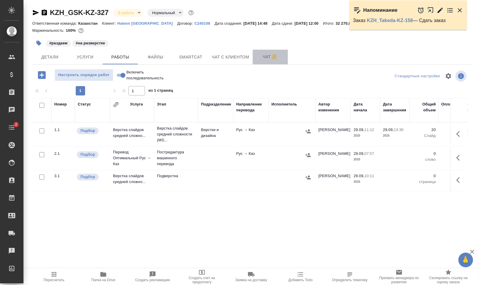
click at [265, 58] on span "Чат" at bounding box center [270, 56] width 28 height 7
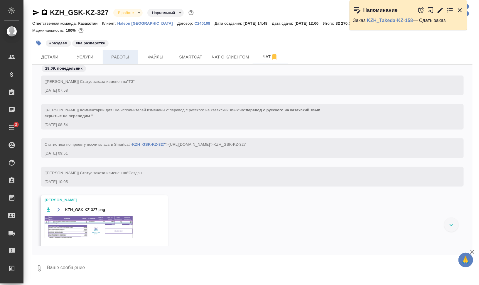
scroll to position [428, 0]
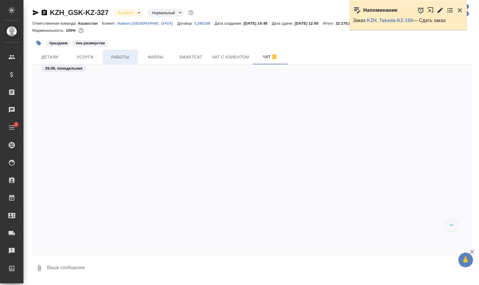
click at [106, 60] on button "Работы" at bounding box center [120, 57] width 35 height 15
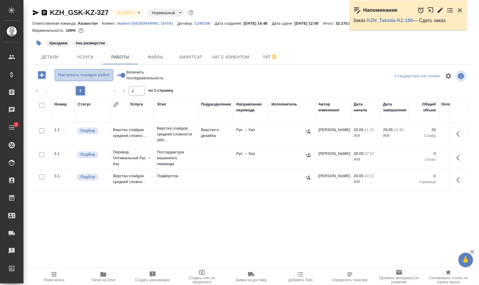
click at [97, 75] on span "Настроить порядок работ" at bounding box center [84, 75] width 52 height 7
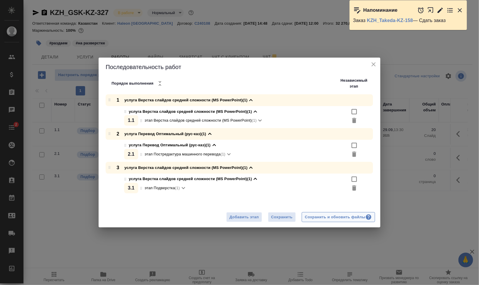
click at [329, 215] on div "Сохранить и обновить файлы" at bounding box center [338, 217] width 67 height 7
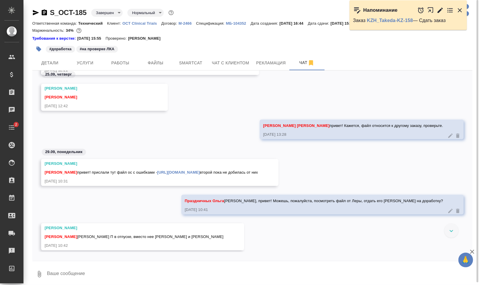
scroll to position [34292, 0]
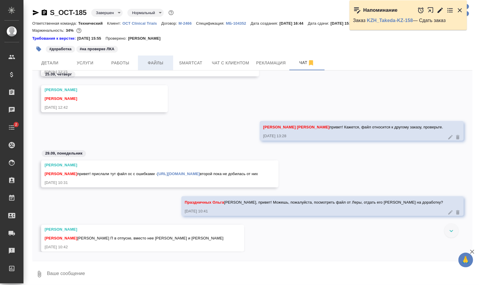
click at [156, 60] on span "Файлы" at bounding box center [156, 62] width 28 height 7
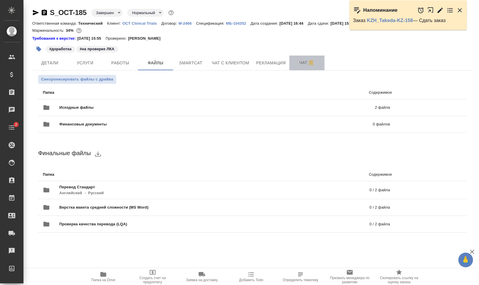
click at [297, 59] on span "Чат" at bounding box center [307, 62] width 28 height 7
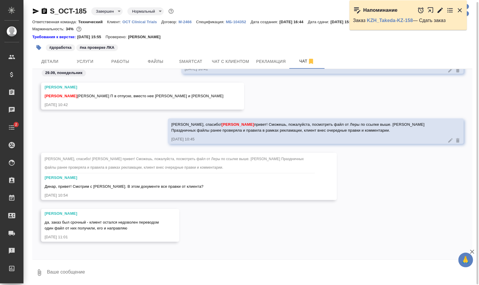
scroll to position [2, 0]
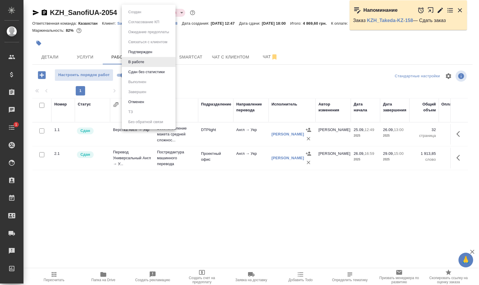
click at [139, 15] on body "🙏 .cls-1 fill:#fff; AWATERA [PERSON_NAME] Динар Клиенты Спецификации Заказы 0 Ч…" at bounding box center [239, 166] width 479 height 332
click at [144, 72] on button "Сдан без статистики" at bounding box center [147, 72] width 40 height 6
click at [153, 11] on body "🙏 .cls-1 fill:#fff; AWATERA [PERSON_NAME] [PERSON_NAME] Спецификации Заказы 0 Ч…" at bounding box center [239, 166] width 479 height 332
click at [147, 80] on button "Выполнен" at bounding box center [137, 82] width 21 height 6
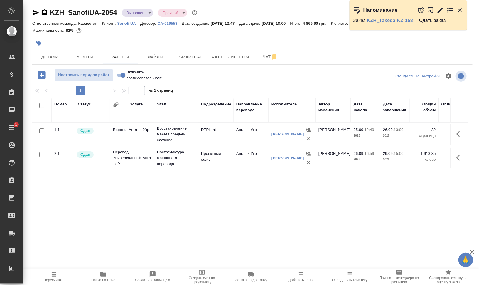
click at [43, 12] on icon "button" at bounding box center [44, 12] width 7 height 7
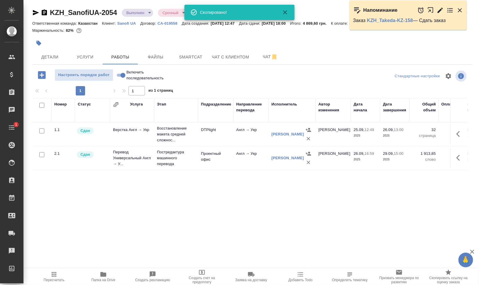
click at [48, 48] on div at bounding box center [179, 43] width 294 height 13
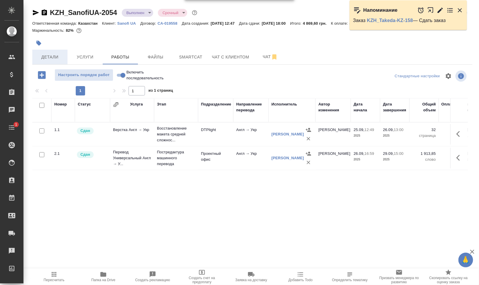
click at [52, 57] on span "Детали" at bounding box center [50, 56] width 28 height 7
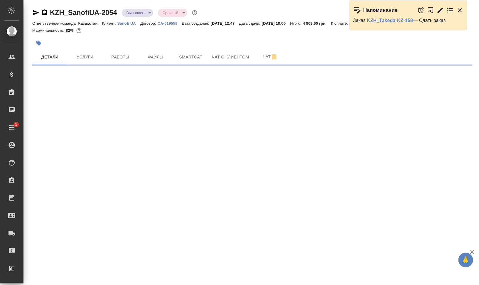
select select "RU"
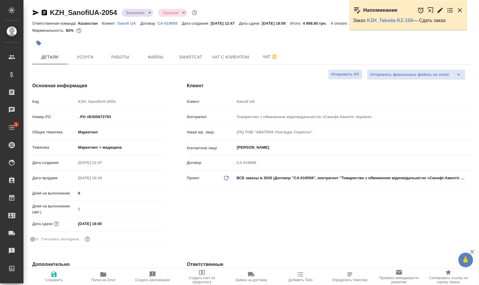
type textarea "x"
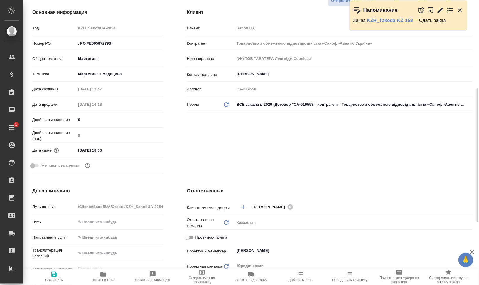
scroll to position [147, 0]
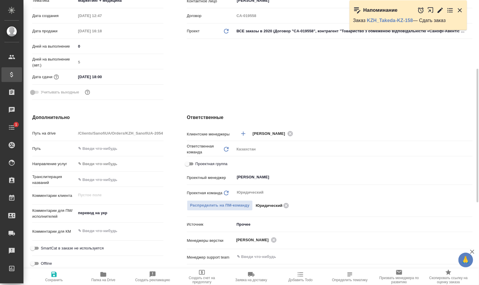
type textarea "x"
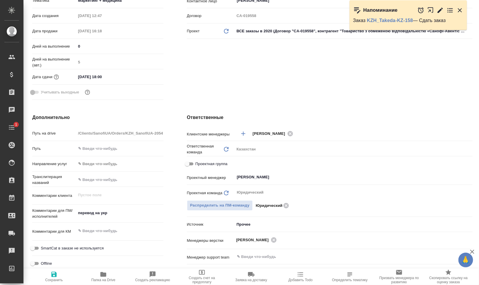
type textarea "x"
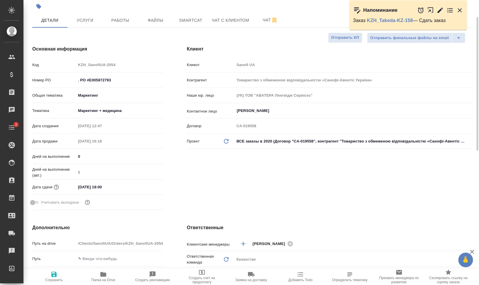
scroll to position [0, 0]
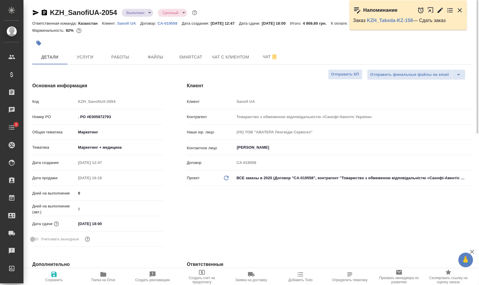
click at [35, 10] on icon "button" at bounding box center [35, 12] width 7 height 7
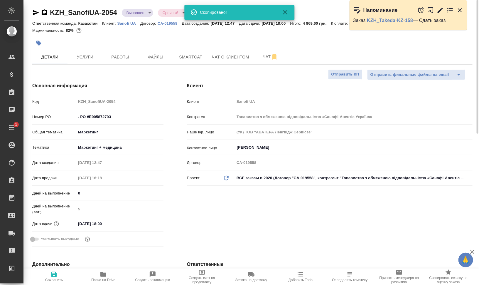
type textarea "x"
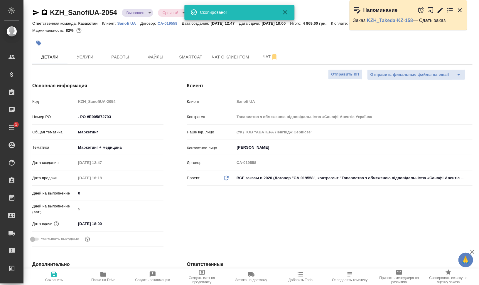
type textarea "x"
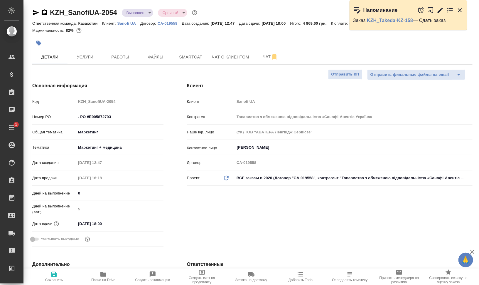
type textarea "x"
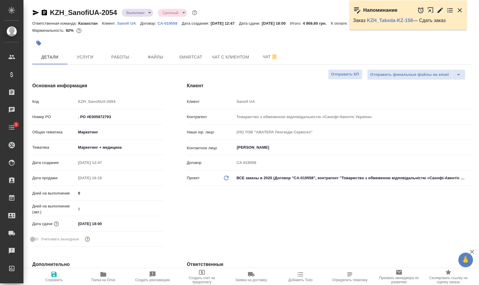
type textarea "x"
click at [36, 12] on icon "button" at bounding box center [36, 12] width 6 height 5
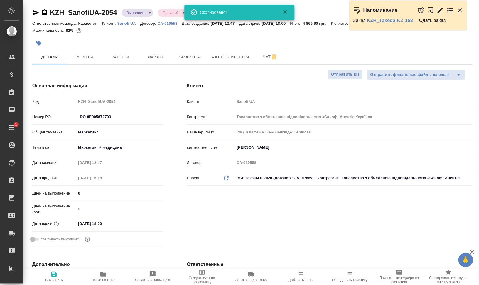
type textarea "x"
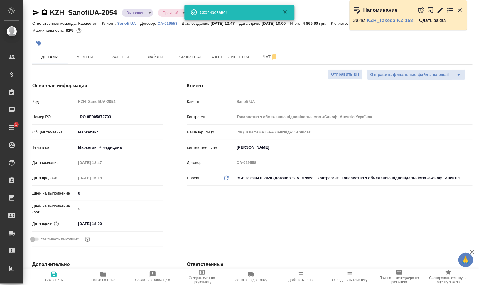
type textarea "x"
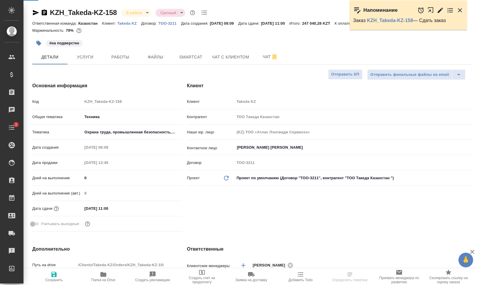
select select "RU"
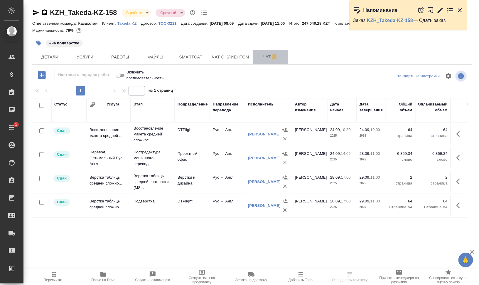
click at [261, 59] on span "Чат" at bounding box center [270, 56] width 28 height 7
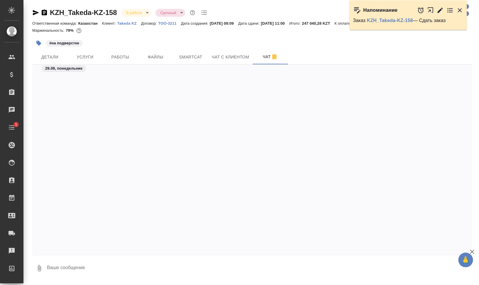
scroll to position [2632, 0]
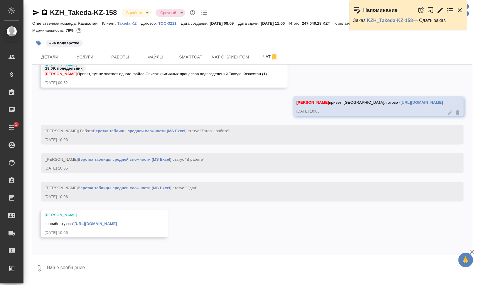
click at [43, 12] on icon "button" at bounding box center [44, 12] width 5 height 6
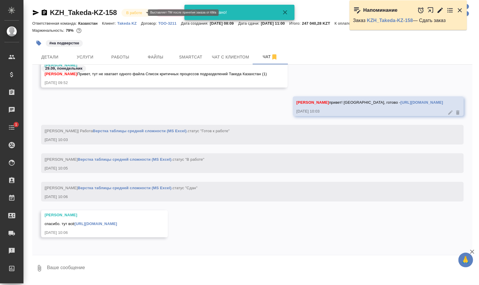
click at [144, 13] on body "🙏 .cls-1 fill:#fff; AWATERA [PERSON_NAME] Динар Клиенты Спецификации Заказы 0 Ч…" at bounding box center [239, 166] width 479 height 332
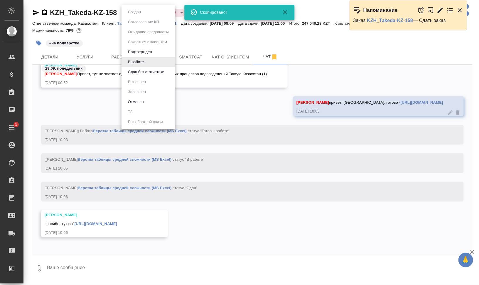
click at [154, 70] on button "Сдан без статистики" at bounding box center [146, 72] width 40 height 6
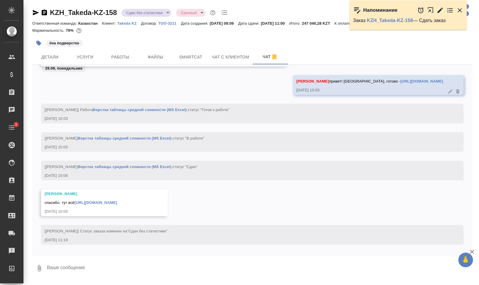
scroll to position [2661, 0]
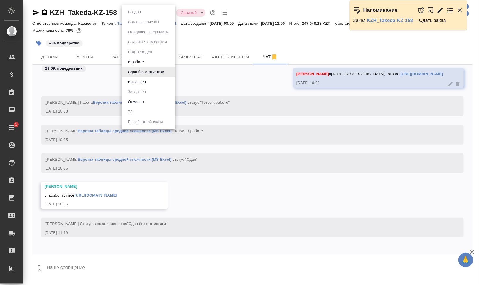
click at [139, 14] on body "🙏 .cls-1 fill:#fff; AWATERA Валеев Динар Клиенты Спецификации Заказы 0 Чаты 1 T…" at bounding box center [239, 166] width 479 height 332
click at [147, 78] on li "Выполнен" at bounding box center [149, 82] width 54 height 10
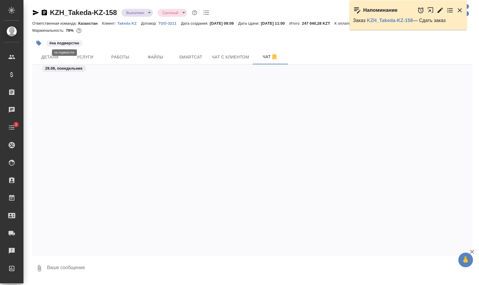
scroll to position [2682, 0]
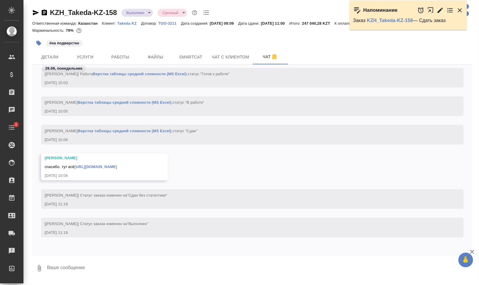
click at [39, 41] on icon "button" at bounding box center [39, 43] width 6 height 6
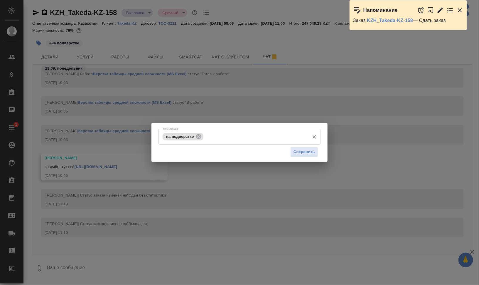
drag, startPoint x: 196, startPoint y: 137, endPoint x: 200, endPoint y: 137, distance: 4.7
click at [196, 137] on icon at bounding box center [199, 136] width 6 height 6
click at [296, 152] on span "Сохранить" at bounding box center [304, 152] width 21 height 7
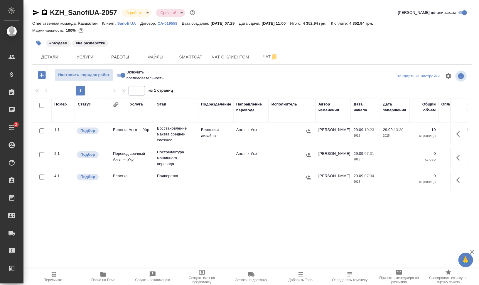
drag, startPoint x: 3, startPoint y: 60, endPoint x: 135, endPoint y: 45, distance: 132.7
click at [135, 45] on div "#раздаем #на разверстке" at bounding box center [179, 43] width 294 height 13
click at [164, 59] on span "Файлы" at bounding box center [156, 56] width 28 height 7
click at [129, 58] on span "Работы" at bounding box center [120, 56] width 28 height 7
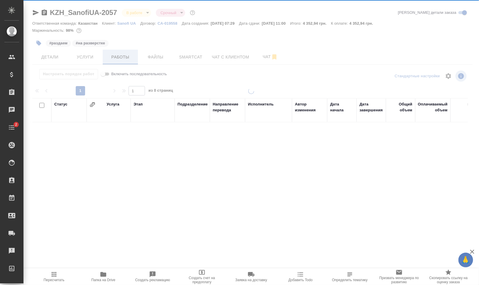
click at [129, 58] on div "KZH_SanofiUA-2057 В работе inProgress Срочный urgent Кратко детали заказа Ответ…" at bounding box center [252, 122] width 447 height 245
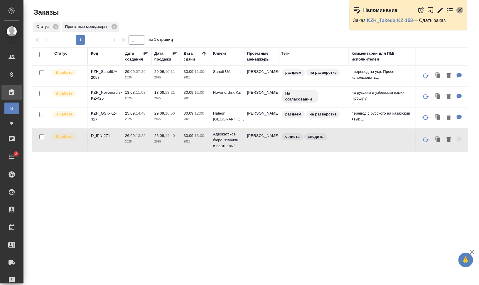
click at [459, 9] on icon "button" at bounding box center [460, 10] width 7 height 7
